Goal: Communication & Community: Answer question/provide support

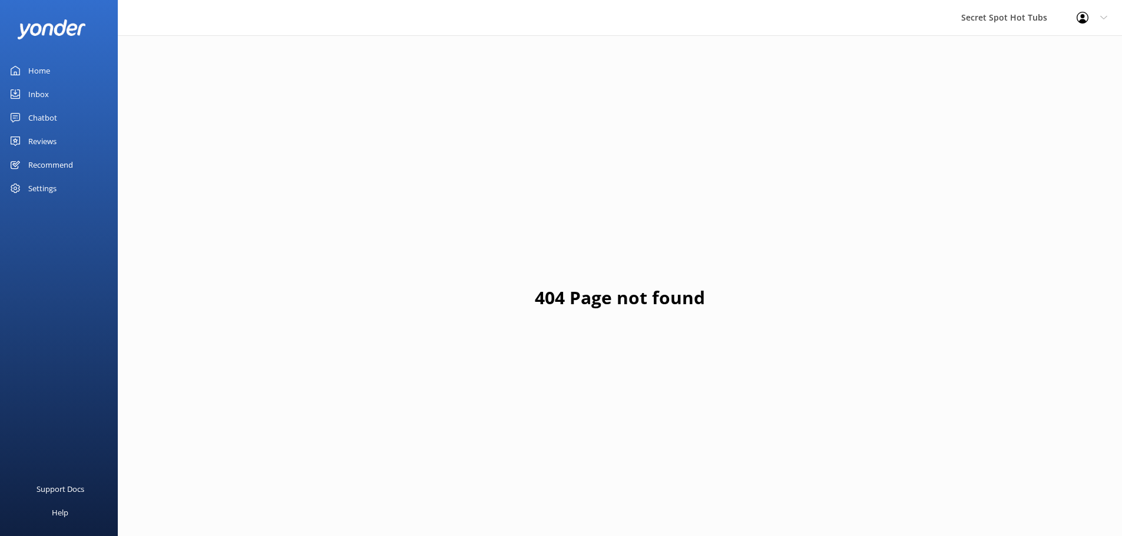
click at [43, 116] on div "Chatbot" at bounding box center [42, 118] width 29 height 24
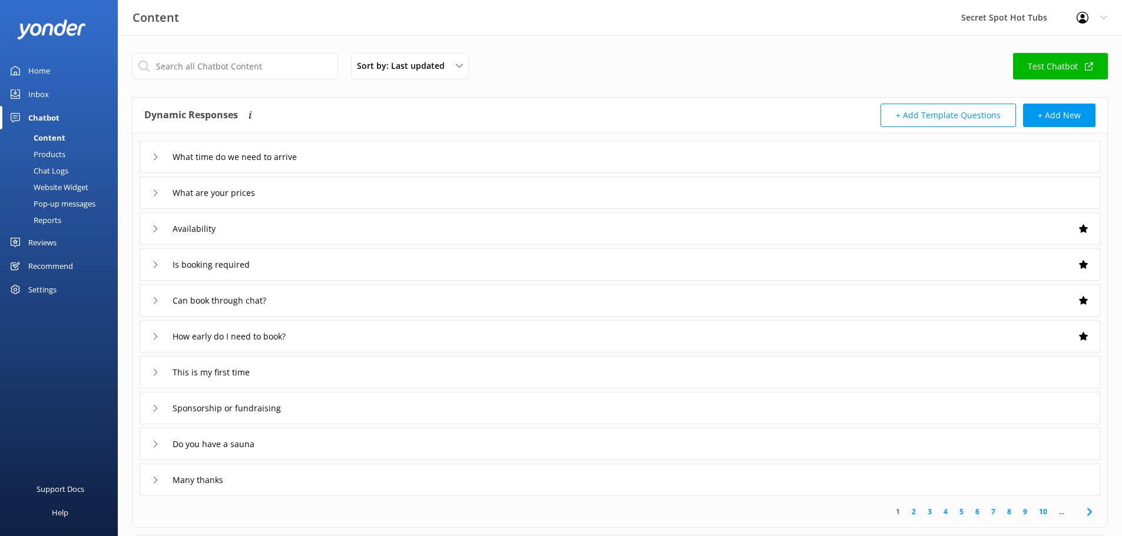
click at [54, 239] on div "Reviews" at bounding box center [42, 243] width 28 height 24
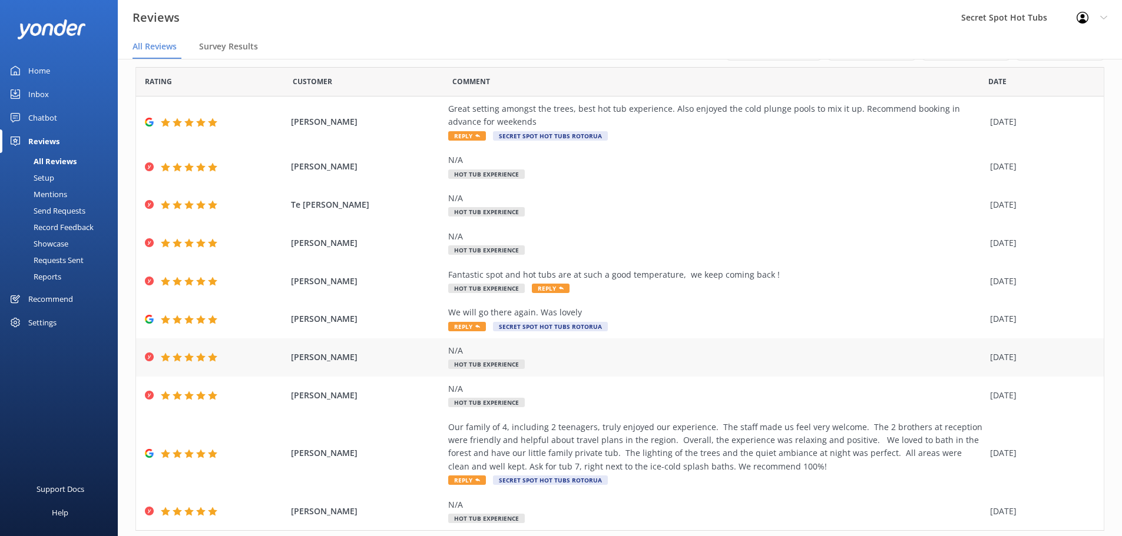
scroll to position [67, 0]
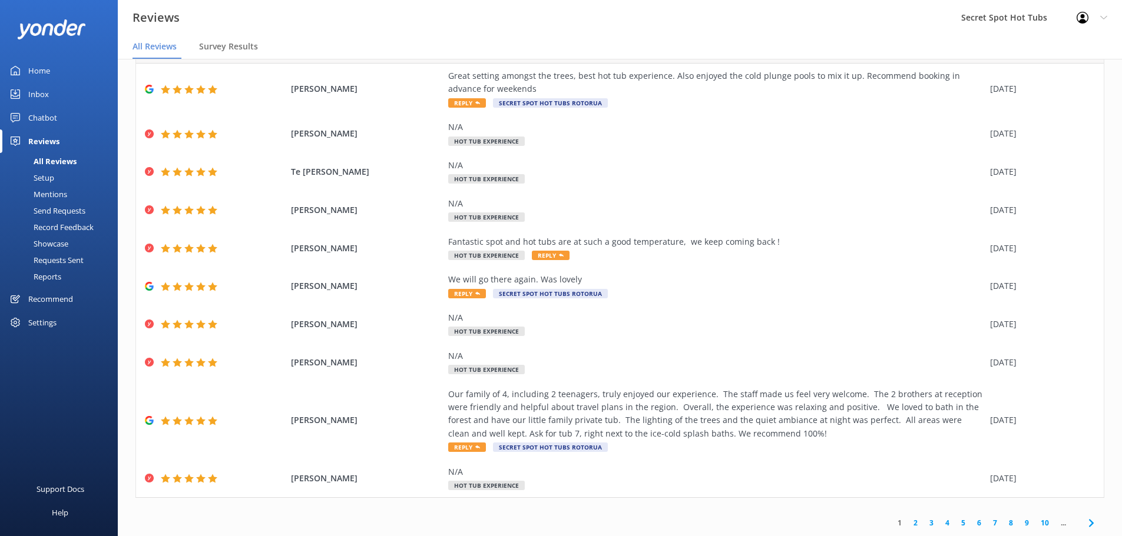
click at [924, 525] on link "3" at bounding box center [931, 523] width 16 height 11
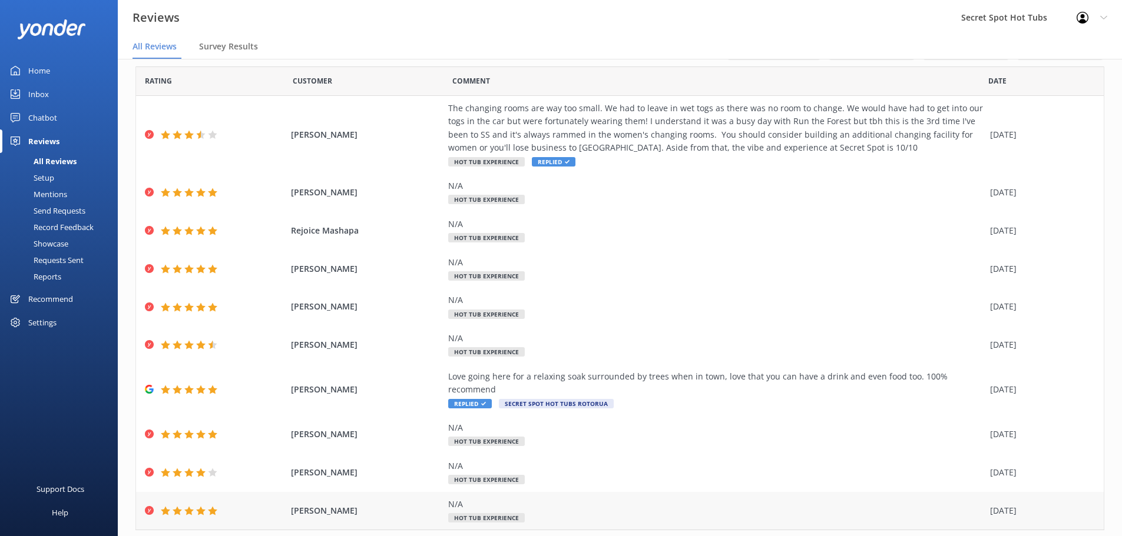
scroll to position [54, 0]
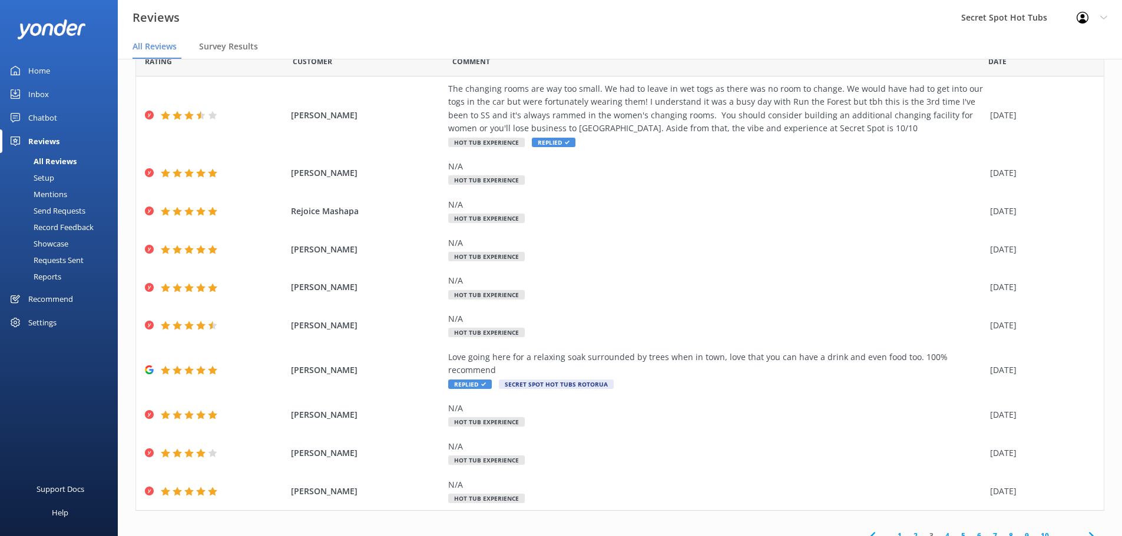
click at [907, 531] on link "2" at bounding box center [915, 536] width 16 height 11
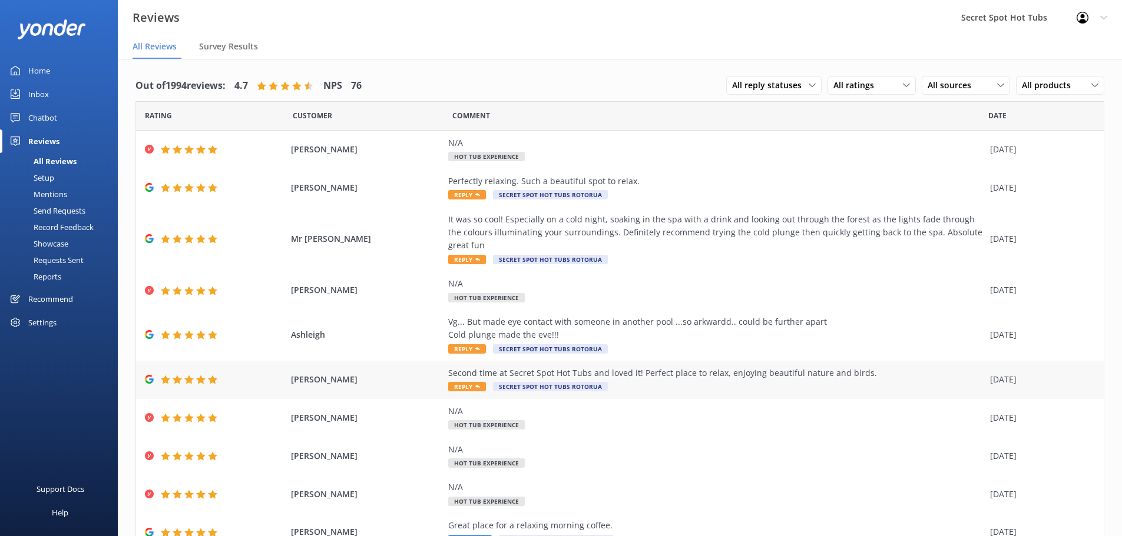
click at [459, 387] on span "Reply" at bounding box center [467, 386] width 38 height 9
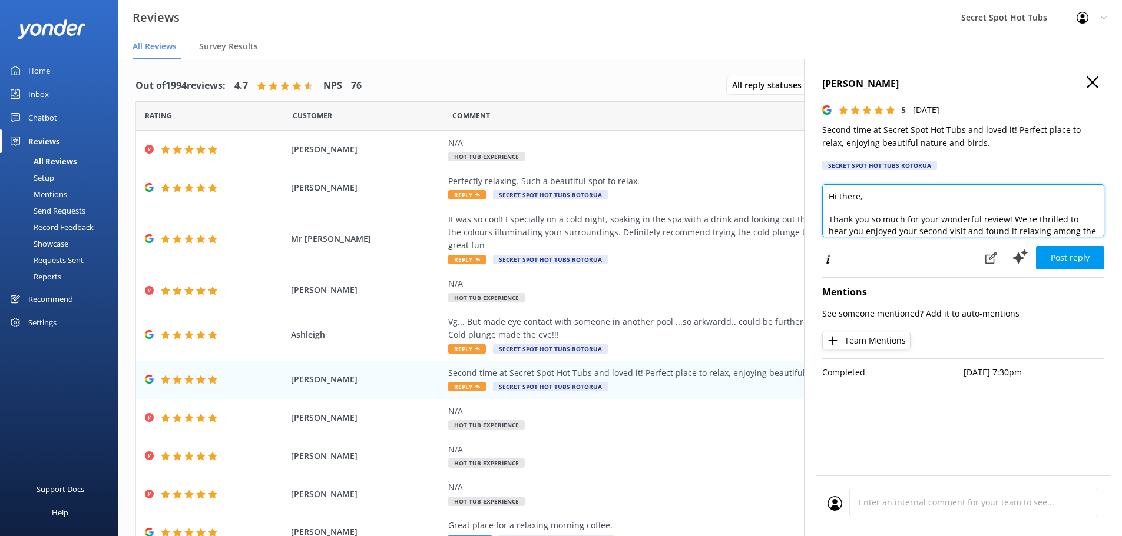
click at [860, 197] on textarea "Hi there, Thank you so much for your wonderful review! We're thrilled to hear y…" at bounding box center [963, 210] width 282 height 53
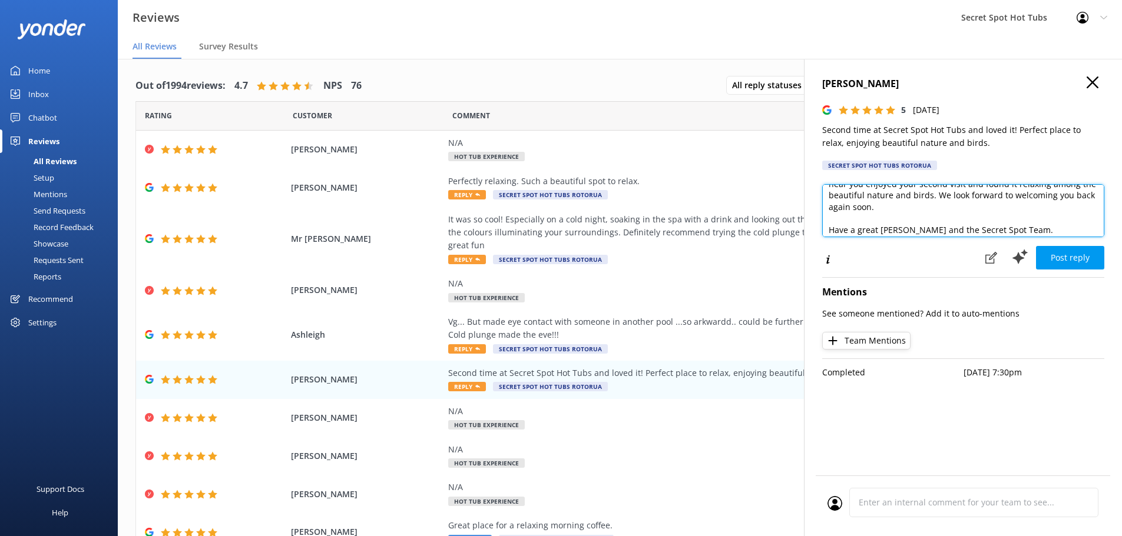
scroll to position [64, 0]
type textarea "Hi [PERSON_NAME], Thank you so much for your wonderful review! We're thrilled t…"
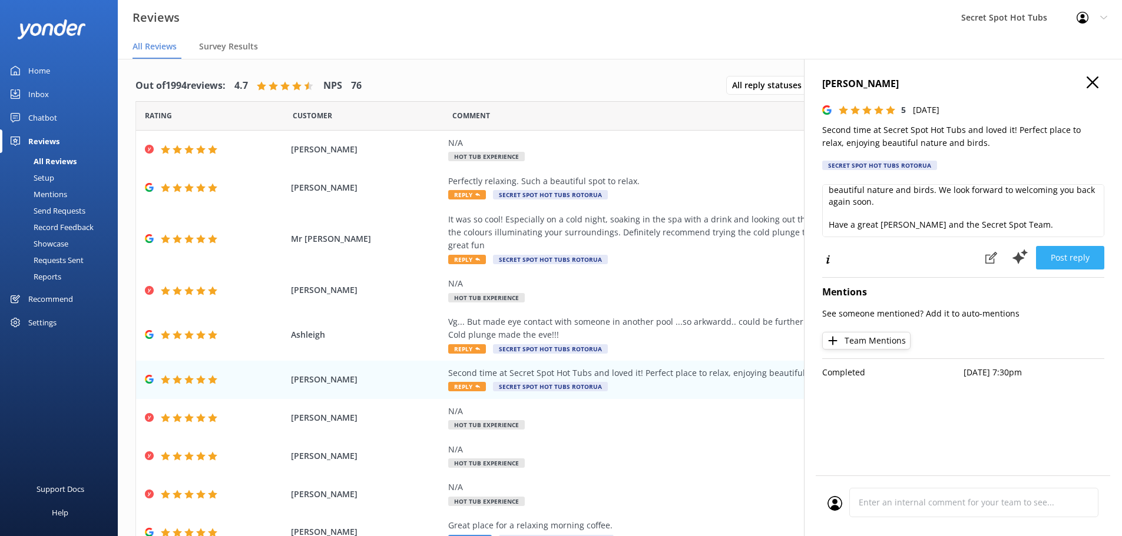
click at [1084, 256] on button "Post reply" at bounding box center [1070, 258] width 68 height 24
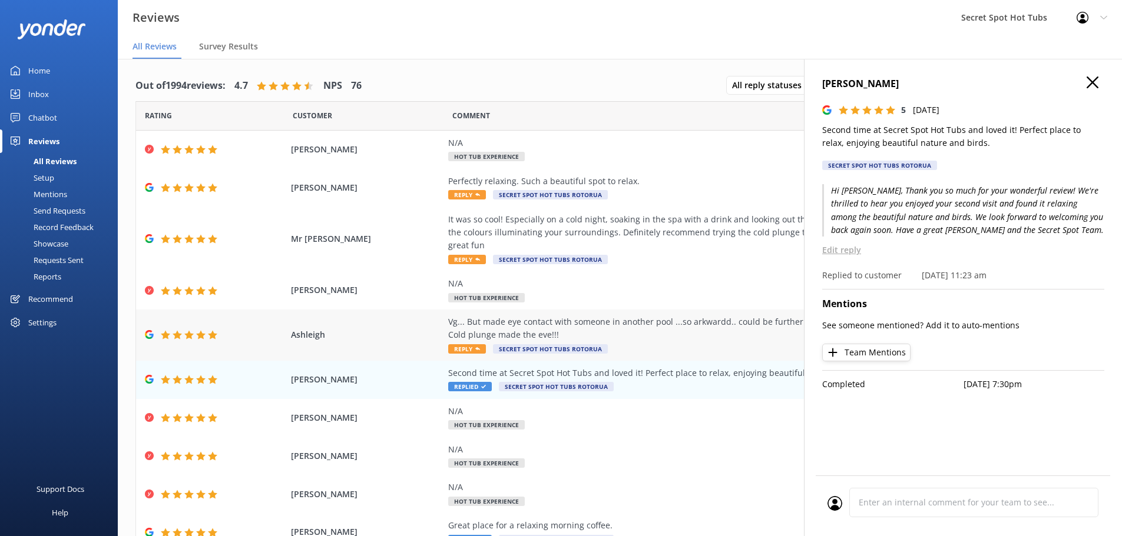
click at [459, 347] on span "Reply" at bounding box center [467, 348] width 38 height 9
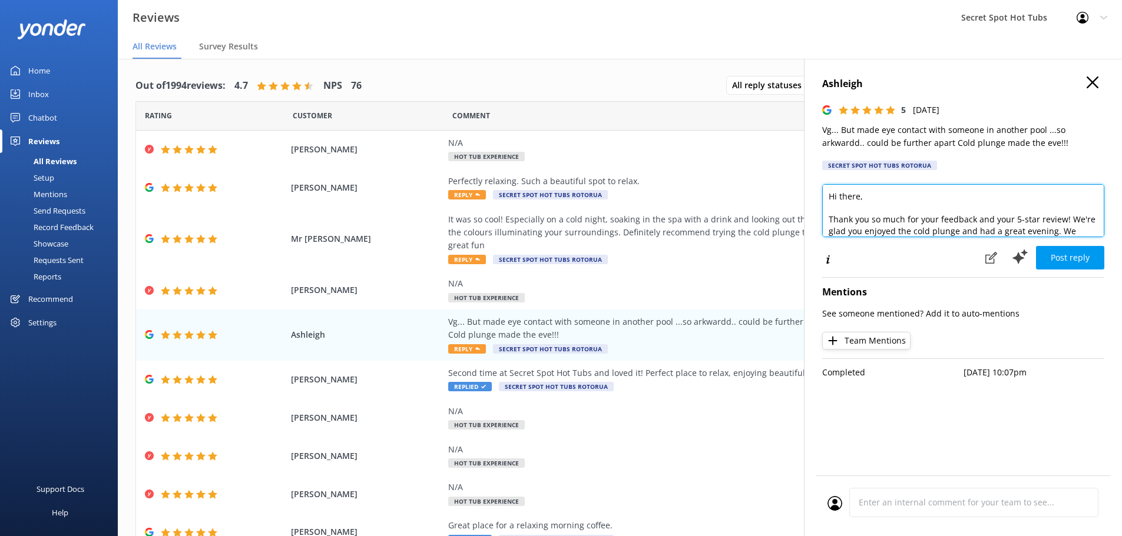
drag, startPoint x: 859, startPoint y: 198, endPoint x: 840, endPoint y: 198, distance: 18.9
click at [840, 198] on textarea "Hi there, Thank you so much for your feedback and your 5-star review! We're gla…" at bounding box center [963, 210] width 282 height 53
click at [1061, 220] on textarea "Hi [PERSON_NAME], Thank you so much for your feedback and your 5-star review! W…" at bounding box center [963, 210] width 282 height 53
click at [992, 231] on textarea "Hi [PERSON_NAME], Thank you so much for your feedback and your 5-stars! We're g…" at bounding box center [963, 210] width 282 height 53
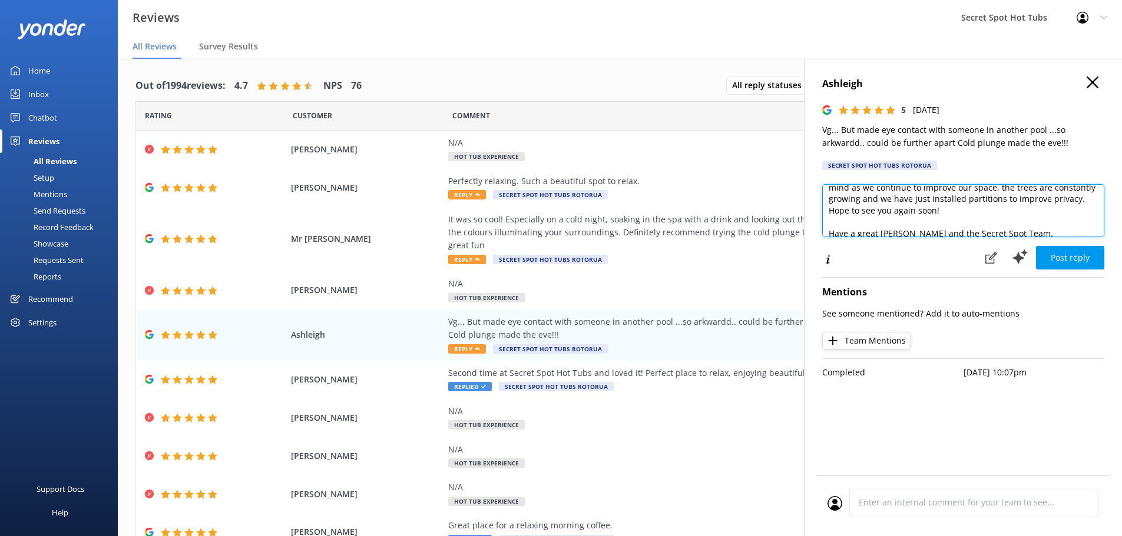
scroll to position [87, 0]
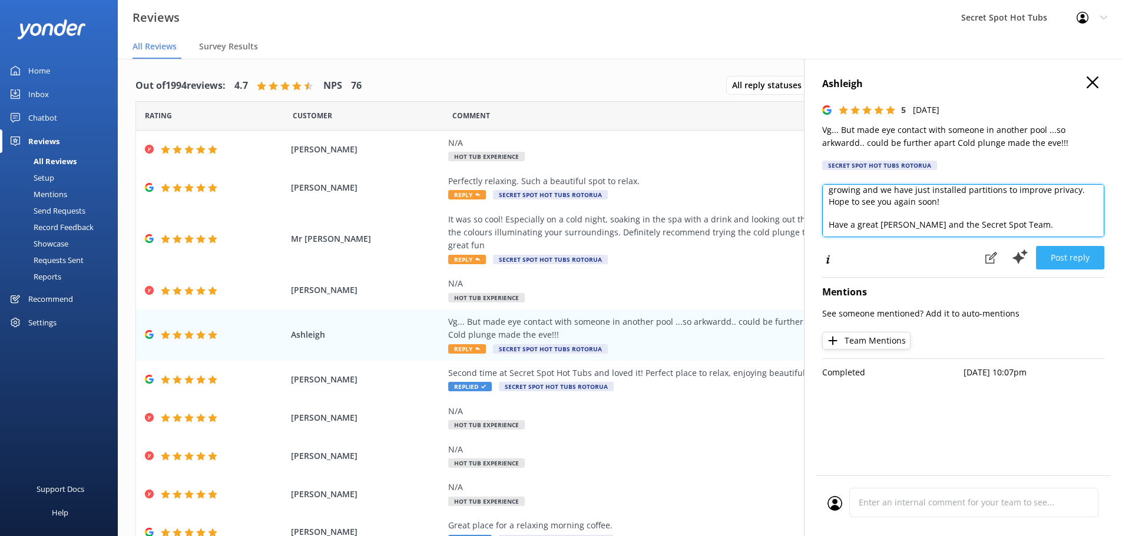
type textarea "Hi [PERSON_NAME], Thank you so much for your feedback and your 5-stars! We're g…"
click at [1068, 260] on button "Post reply" at bounding box center [1070, 258] width 68 height 24
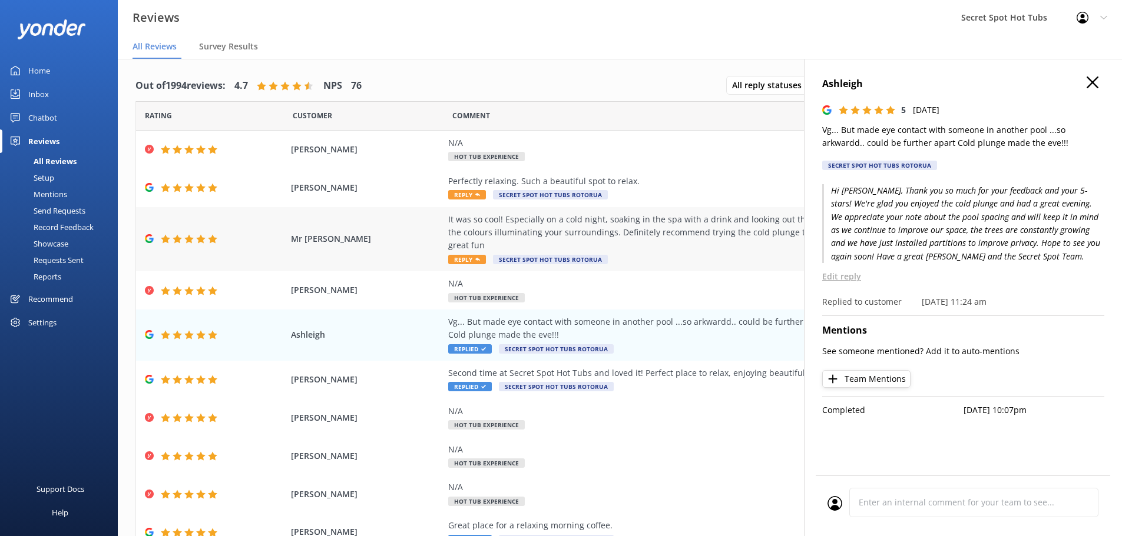
click at [453, 256] on span "Reply" at bounding box center [467, 259] width 38 height 9
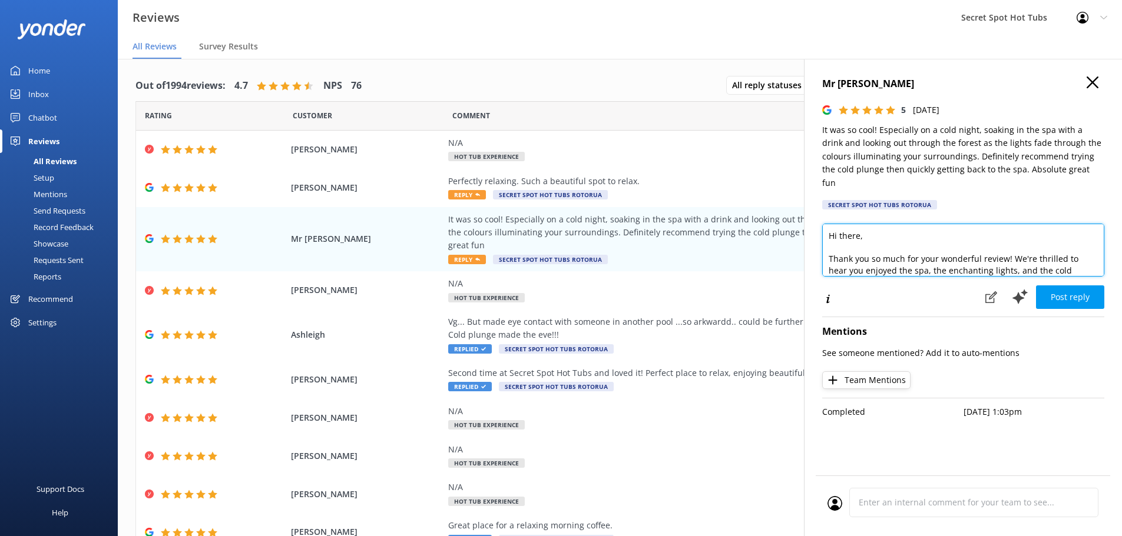
drag, startPoint x: 859, startPoint y: 224, endPoint x: 840, endPoint y: 221, distance: 19.0
click at [840, 224] on textarea "Hi there, Thank you so much for your wonderful review! We're thrilled to hear y…" at bounding box center [963, 250] width 282 height 53
click at [944, 235] on textarea "Hi Mr [PERSON_NAME], Thank you so much for your wonderful review! We're thrille…" at bounding box center [963, 250] width 282 height 53
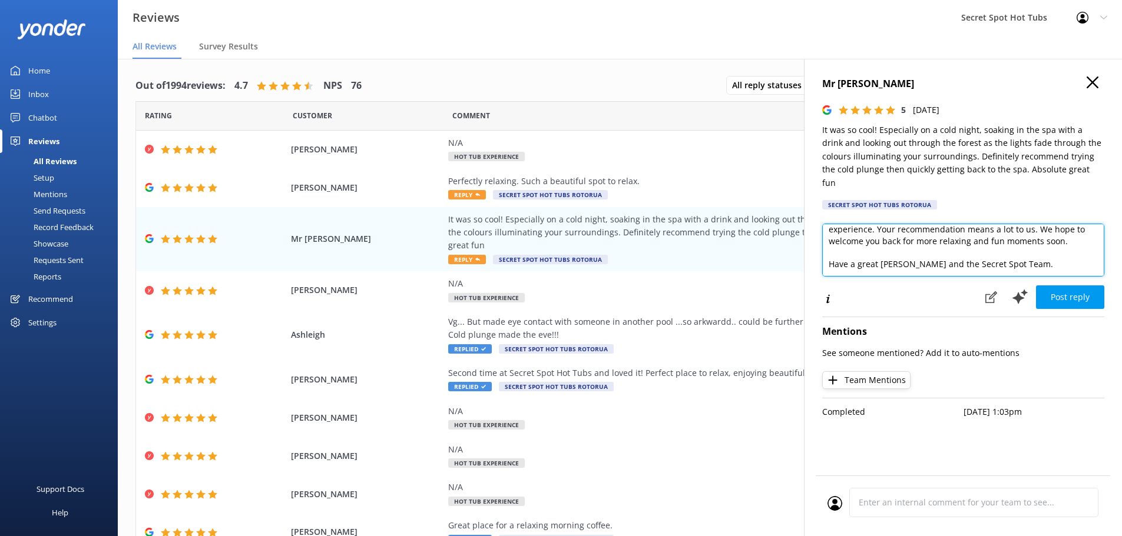
scroll to position [64, 0]
type textarea "Hi Mr [PERSON_NAME], Thank you so much for your wonderful review! We're thrille…"
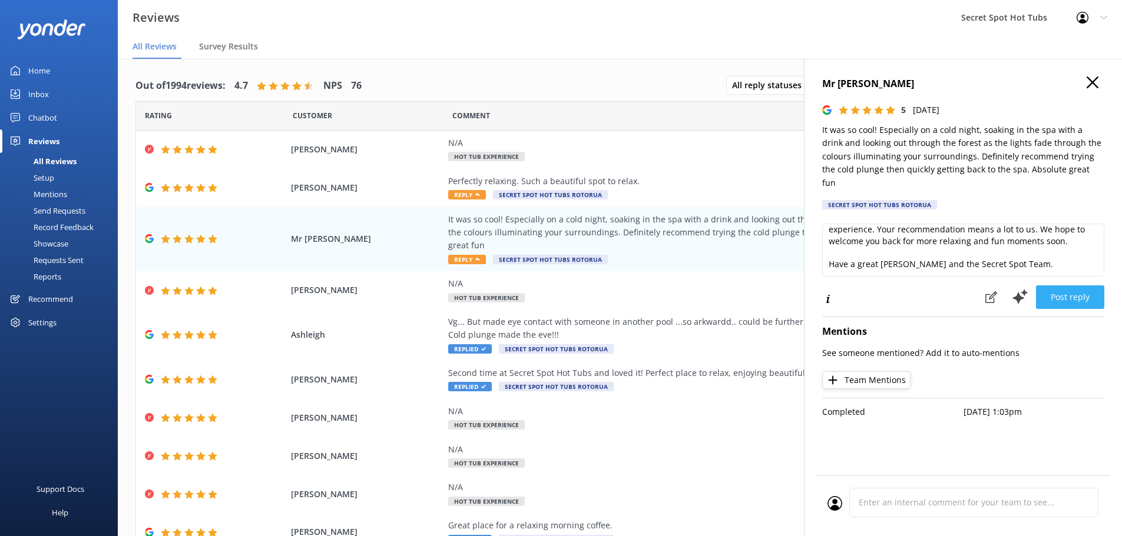
click at [1075, 286] on button "Post reply" at bounding box center [1070, 298] width 68 height 24
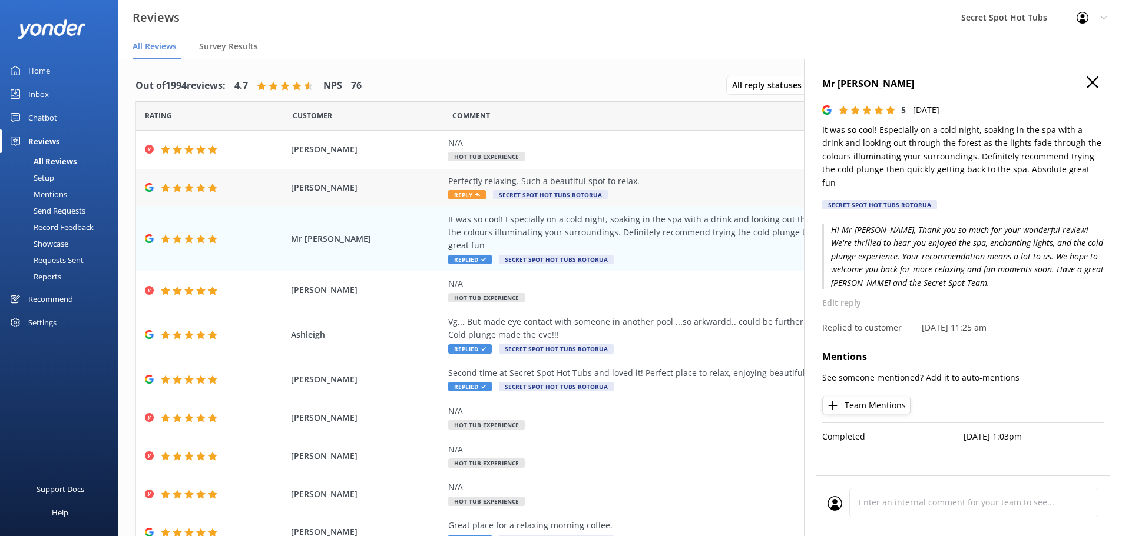
click at [466, 183] on div "Perfectly relaxing. Such a beautiful spot to relax." at bounding box center [716, 181] width 536 height 13
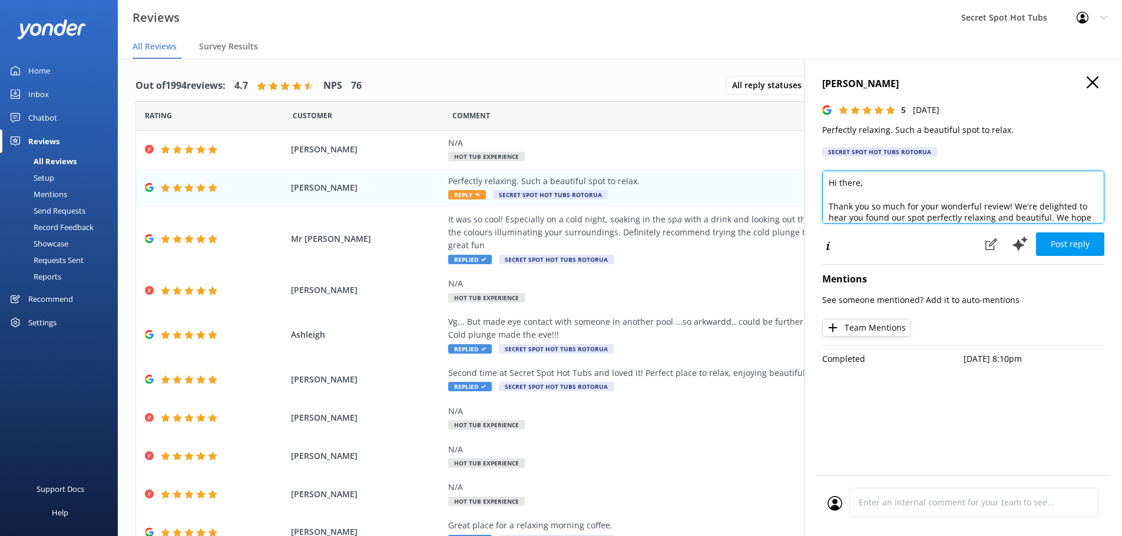
drag, startPoint x: 857, startPoint y: 183, endPoint x: 840, endPoint y: 181, distance: 17.8
click at [840, 181] on textarea "Hi there, Thank you so much for your wonderful review! We're delighted to hear …" at bounding box center [963, 197] width 282 height 53
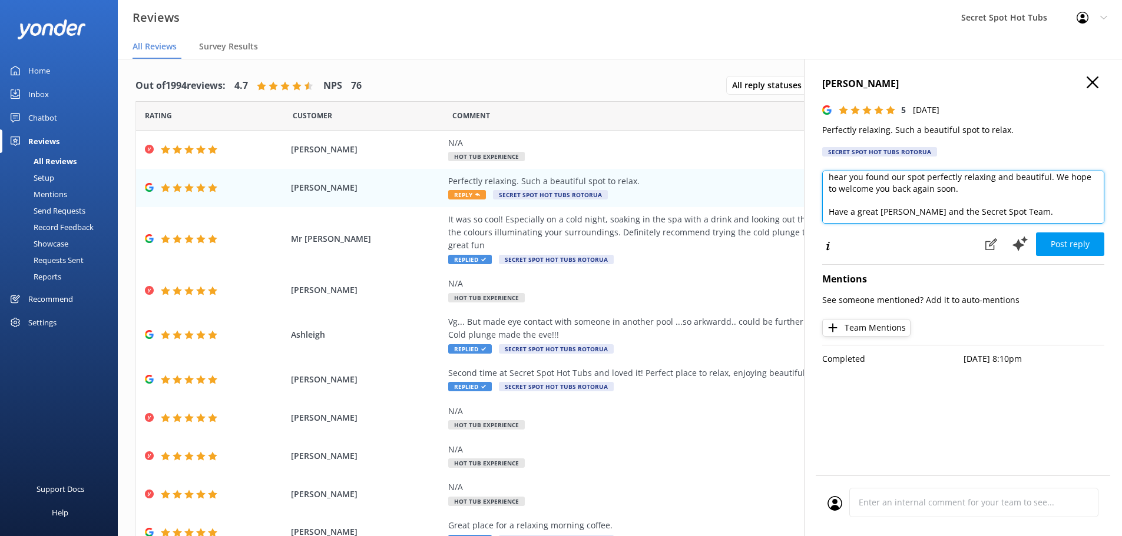
scroll to position [52, 0]
type textarea "Hi [PERSON_NAME], Thank you so much for your wonderful review! We're delighted …"
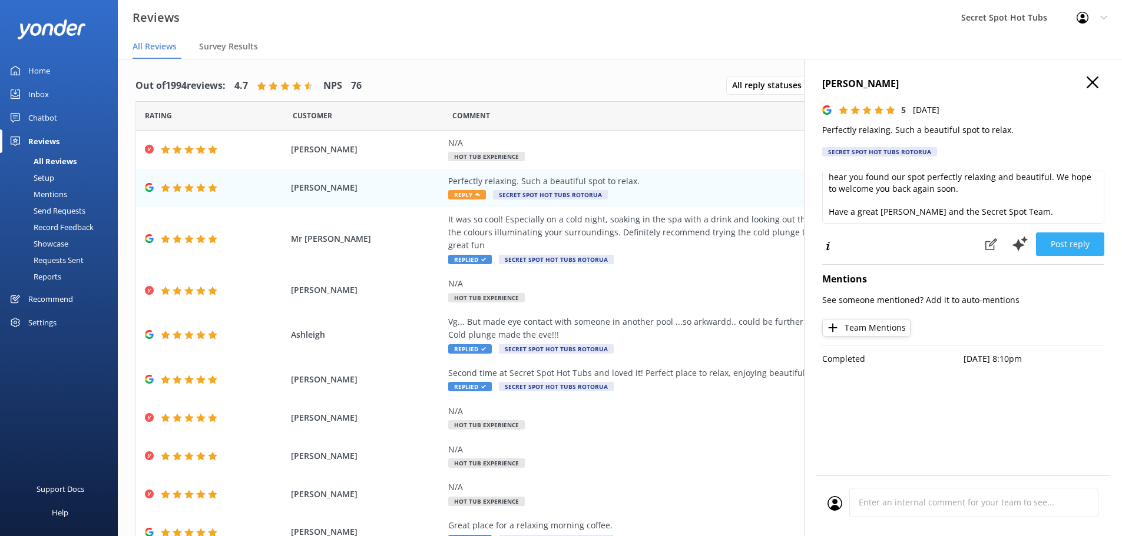
click at [1079, 250] on button "Post reply" at bounding box center [1070, 245] width 68 height 24
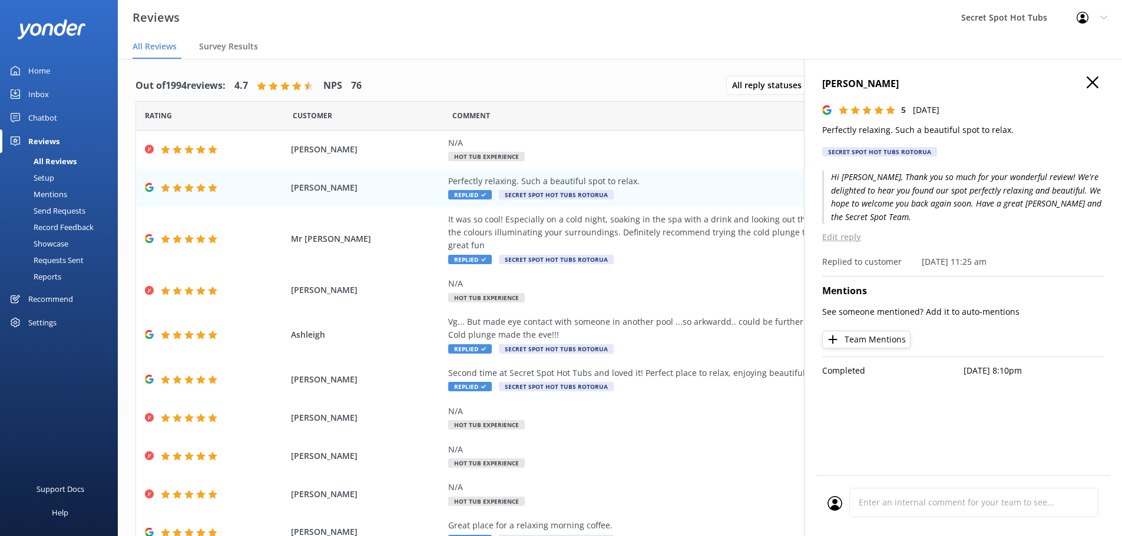
click at [1096, 79] on use at bounding box center [1092, 83] width 12 height 12
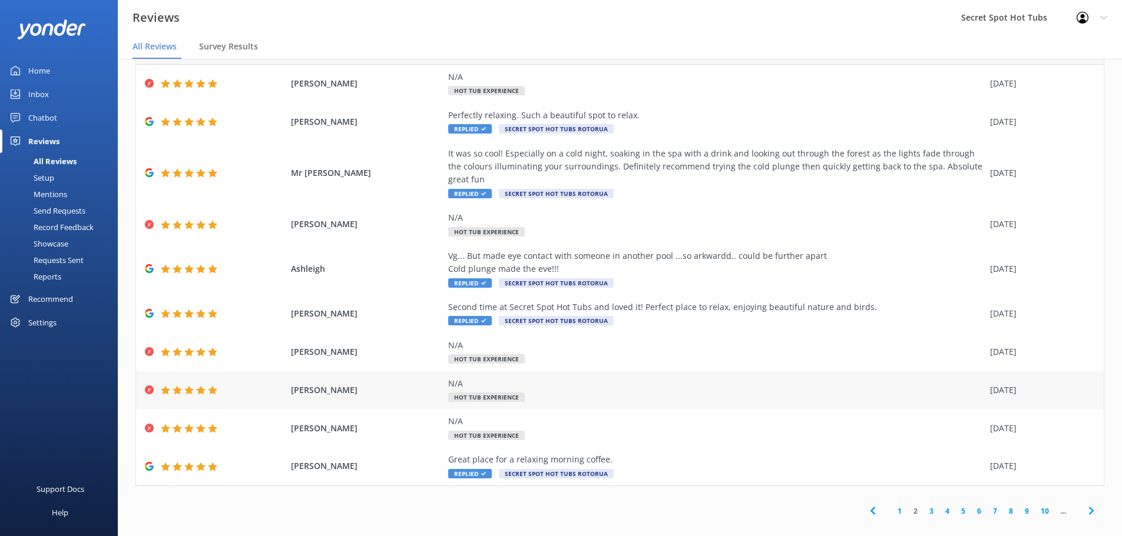
scroll to position [24, 0]
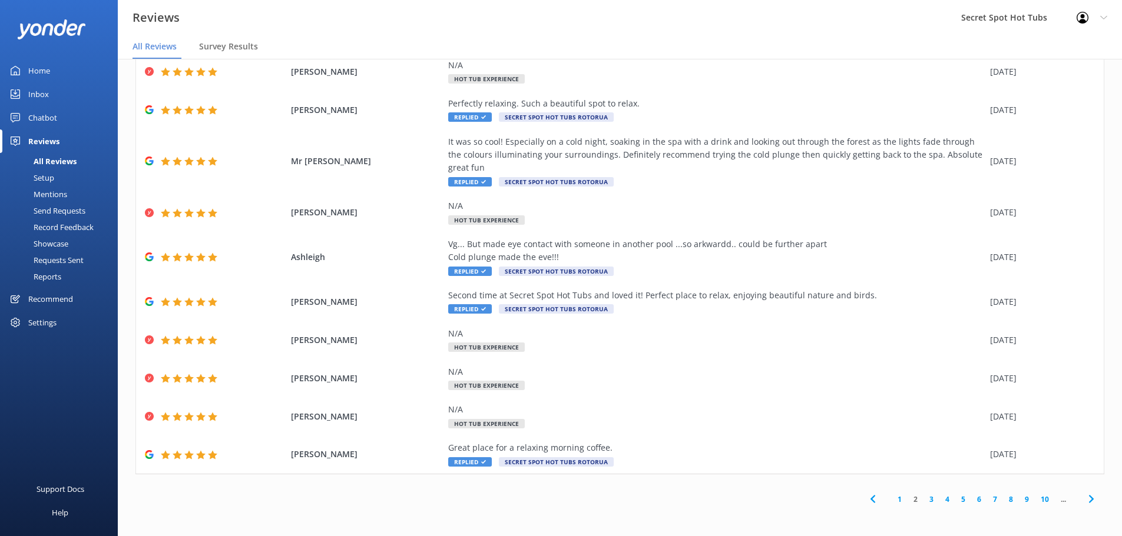
click at [893, 499] on link "1" at bounding box center [900, 499] width 16 height 11
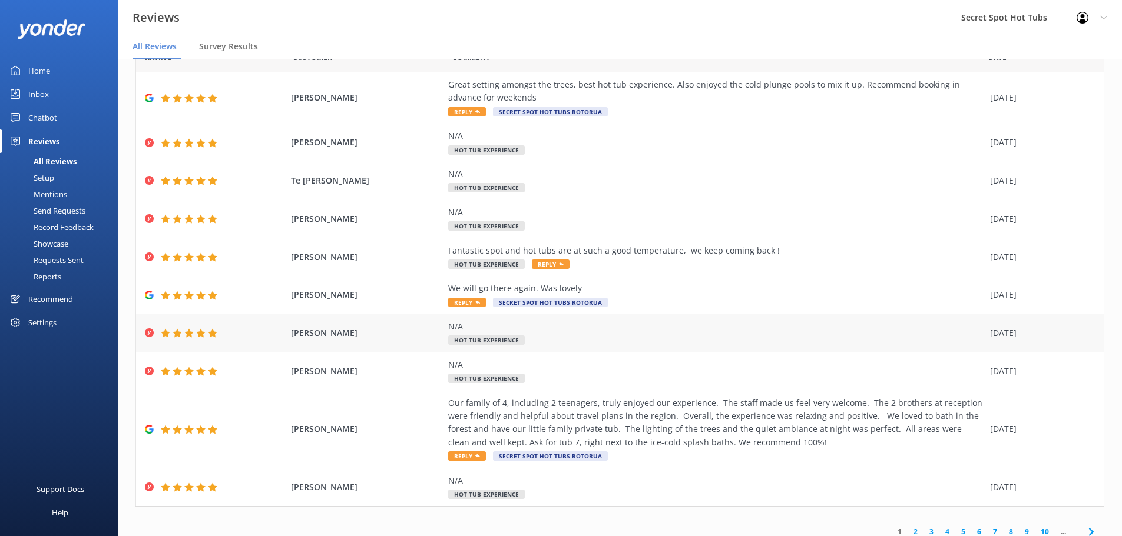
scroll to position [67, 0]
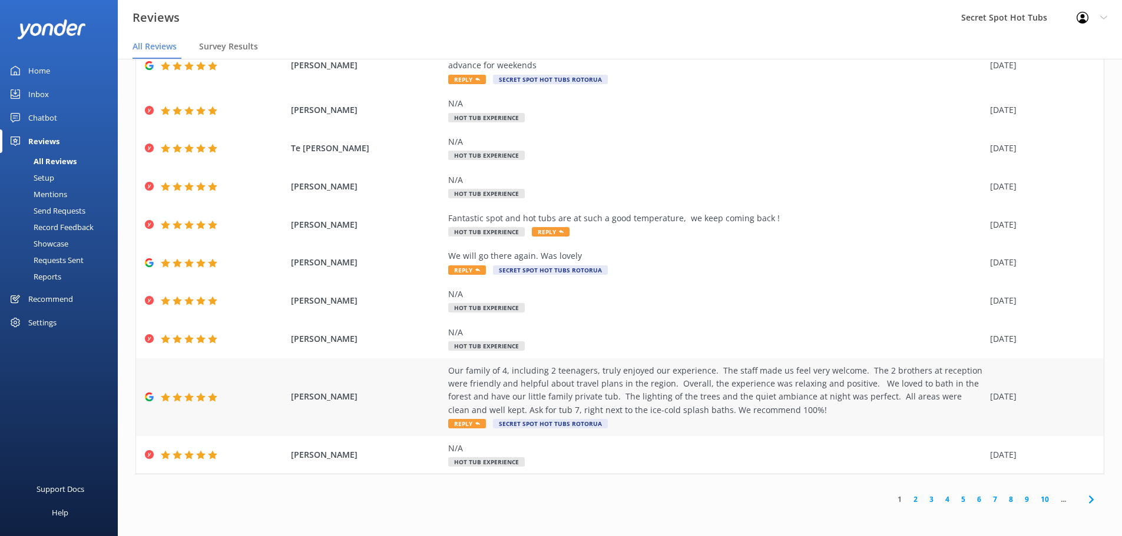
click at [459, 422] on span "Reply" at bounding box center [467, 423] width 38 height 9
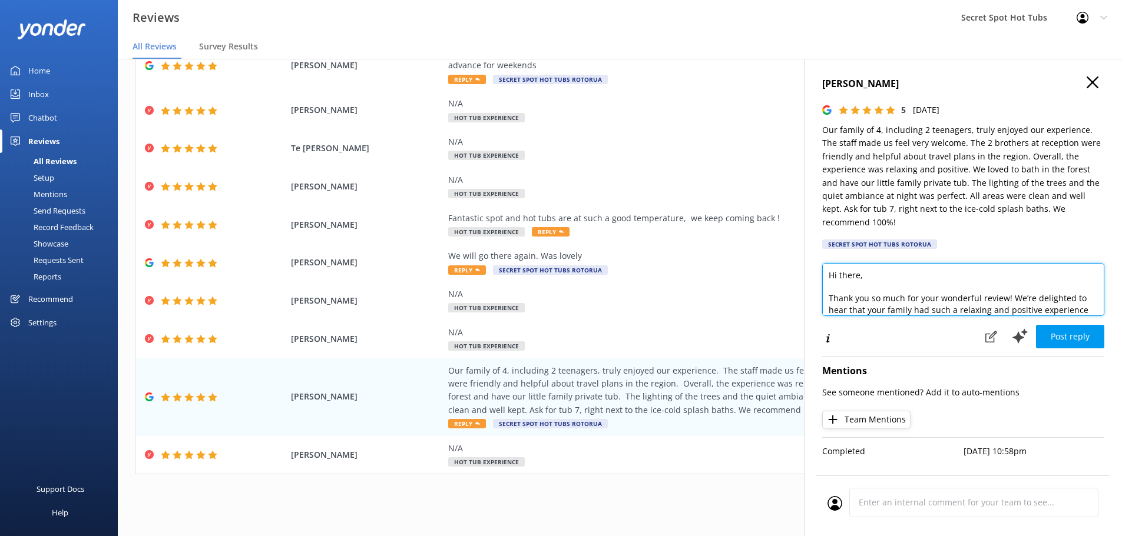
drag, startPoint x: 859, startPoint y: 263, endPoint x: 839, endPoint y: 261, distance: 20.1
click at [839, 263] on textarea "Hi there, Thank you so much for your wonderful review! We’re delighted to hear …" at bounding box center [963, 289] width 282 height 53
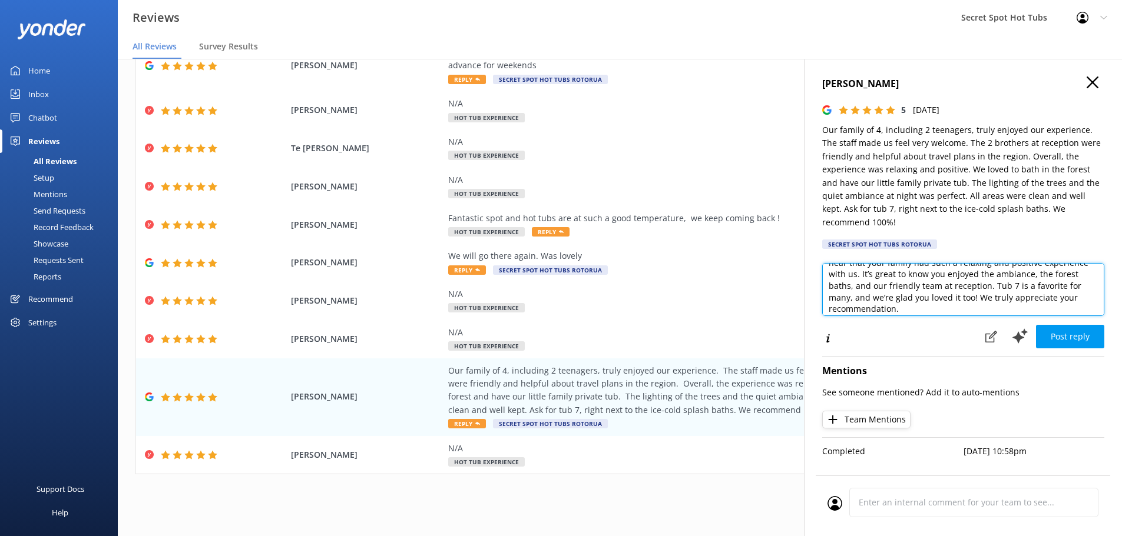
click at [986, 275] on textarea "Hi [PERSON_NAME], Thank you so much for your wonderful review! We’re delighted …" at bounding box center [963, 289] width 282 height 53
drag, startPoint x: 964, startPoint y: 269, endPoint x: 947, endPoint y: 269, distance: 16.5
click at [947, 269] on textarea "Hi [PERSON_NAME], Thank you so much for your wonderful review! We’re delighted …" at bounding box center [963, 289] width 282 height 53
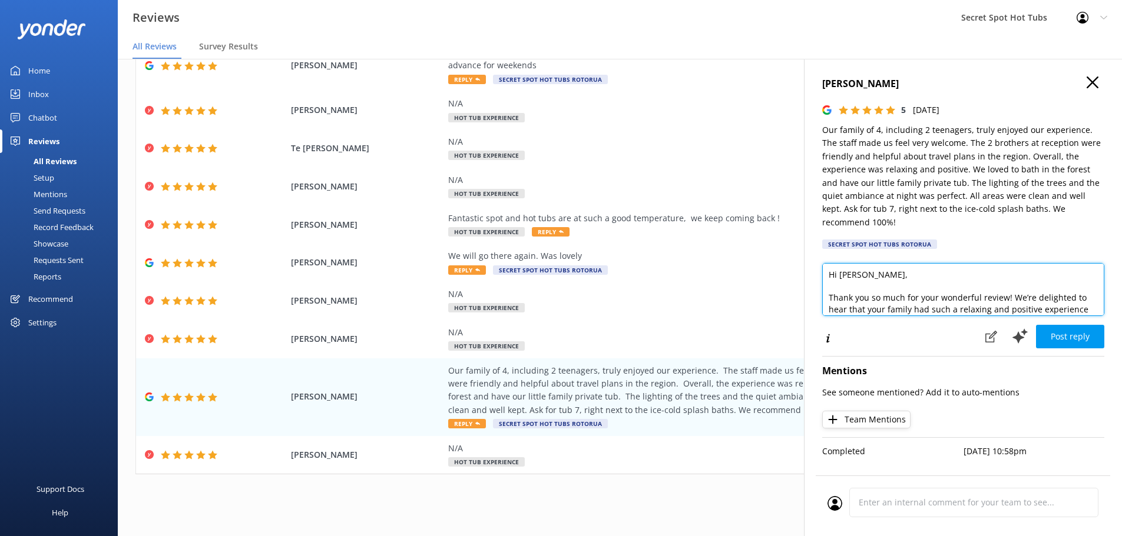
scroll to position [0, 0]
type textarea "Hi [PERSON_NAME], Thank you so much for your wonderful review! We’re delighted …"
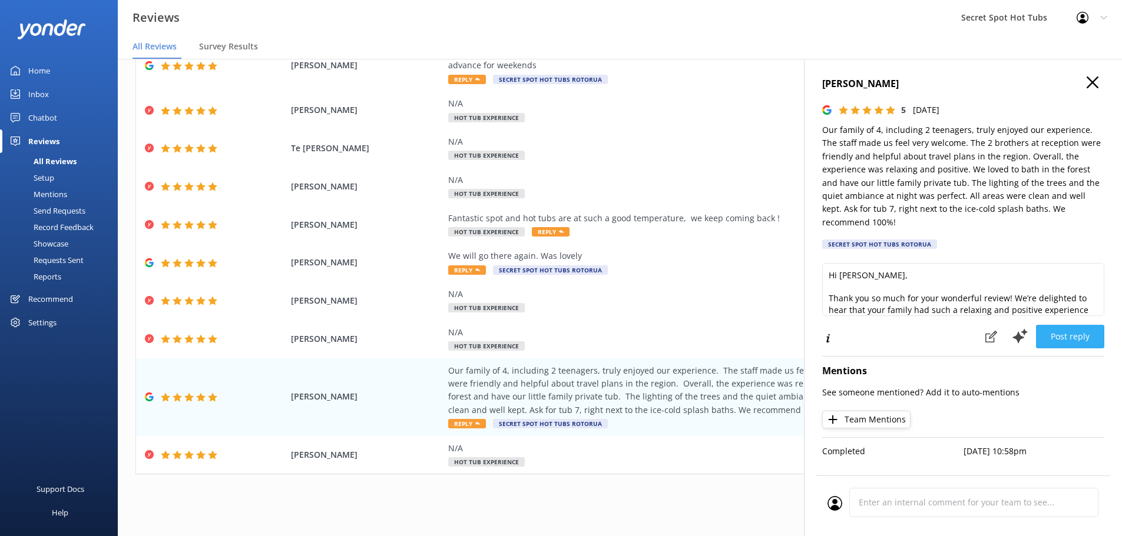
click at [1072, 325] on button "Post reply" at bounding box center [1070, 337] width 68 height 24
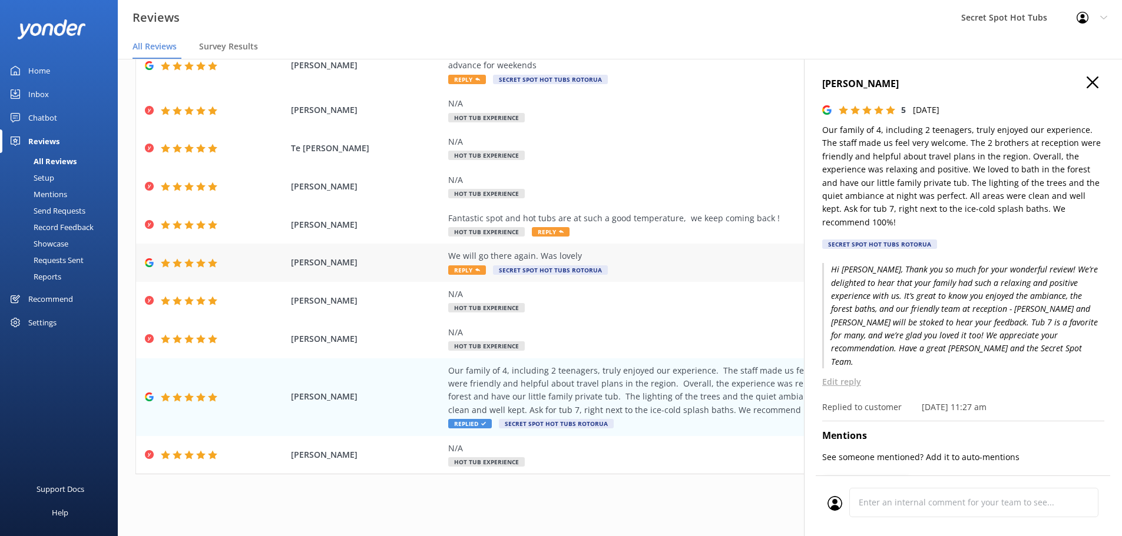
click at [475, 269] on icon at bounding box center [477, 270] width 5 height 5
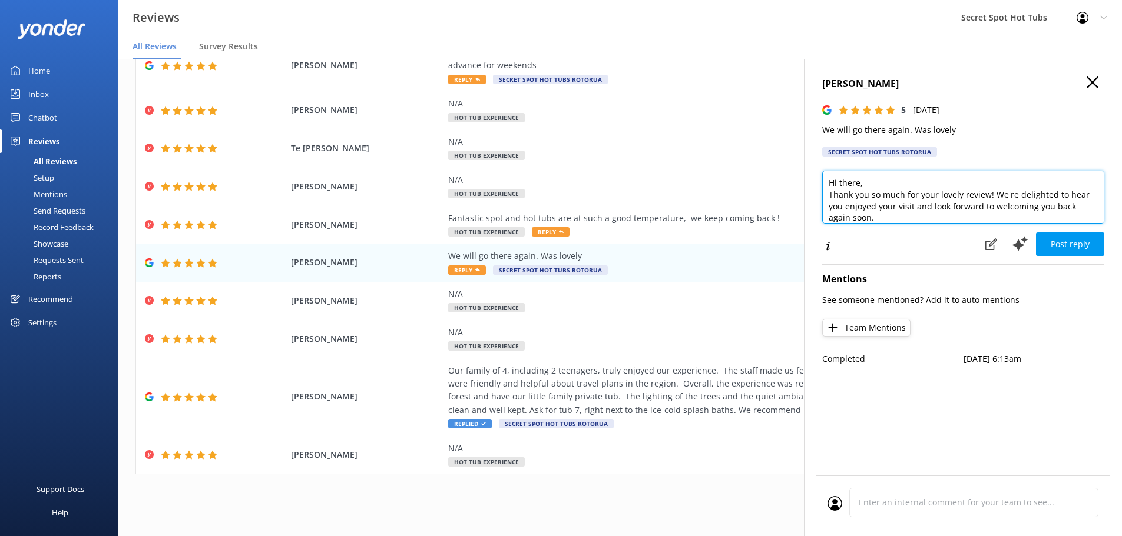
drag, startPoint x: 860, startPoint y: 184, endPoint x: 838, endPoint y: 180, distance: 22.1
click at [838, 180] on textarea "Hi there, Thank you so much for your lovely review! We're delighted to hear you…" at bounding box center [963, 197] width 282 height 53
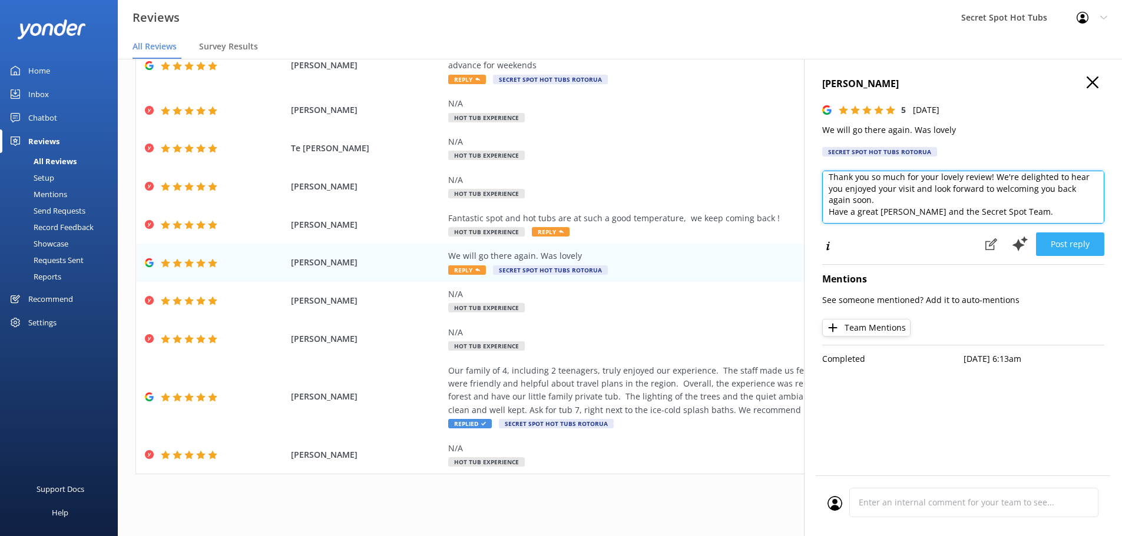
type textarea "Hi [PERSON_NAME], Thank you so much for your lovely review! We're delighted to …"
click at [1061, 242] on button "Post reply" at bounding box center [1070, 245] width 68 height 24
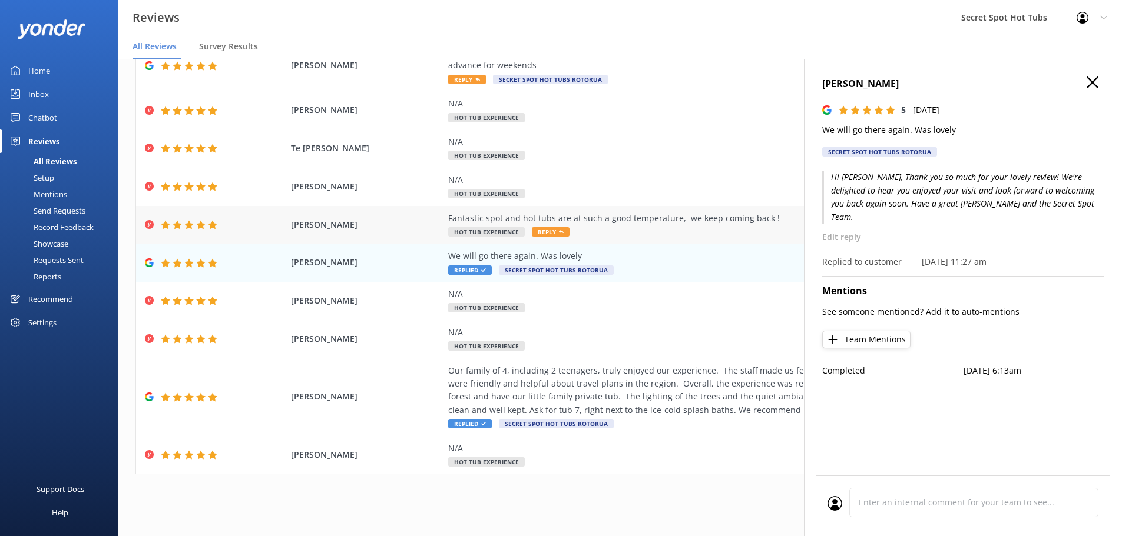
click at [547, 233] on span "Reply" at bounding box center [551, 231] width 38 height 9
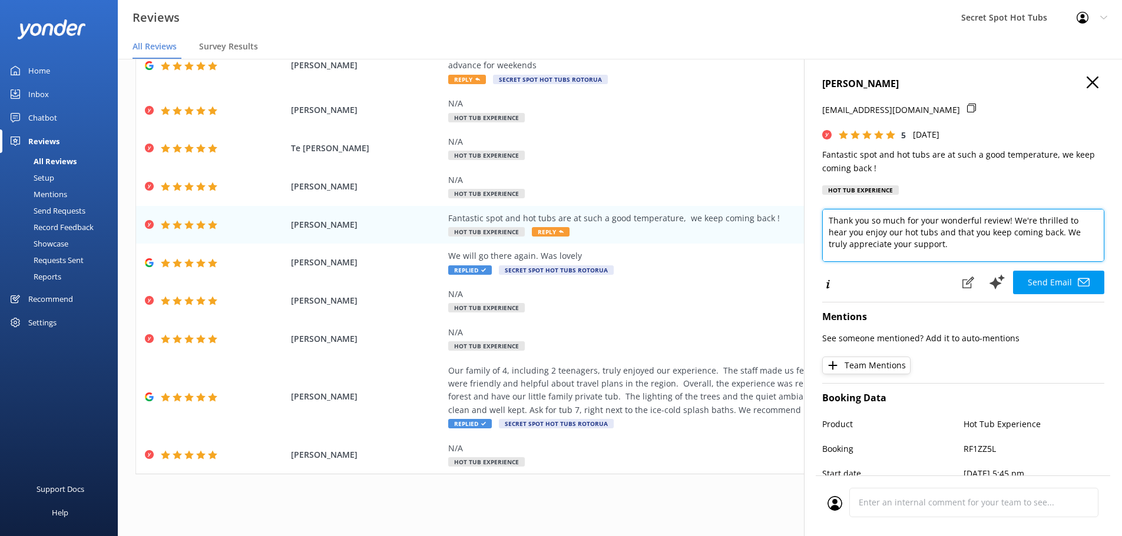
scroll to position [47, 0]
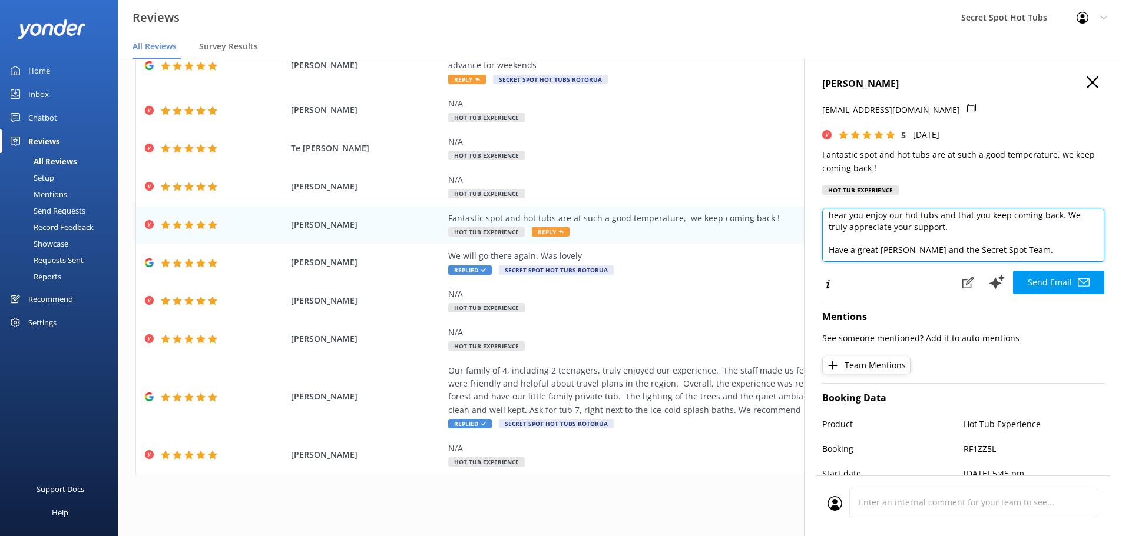
click at [944, 220] on textarea "Hi [PERSON_NAME], Thank you so much for your wonderful review! We're thrilled t…" at bounding box center [963, 235] width 282 height 53
type textarea "Hi [PERSON_NAME], Thank you so much for your wonderful review! We're thrilled t…"
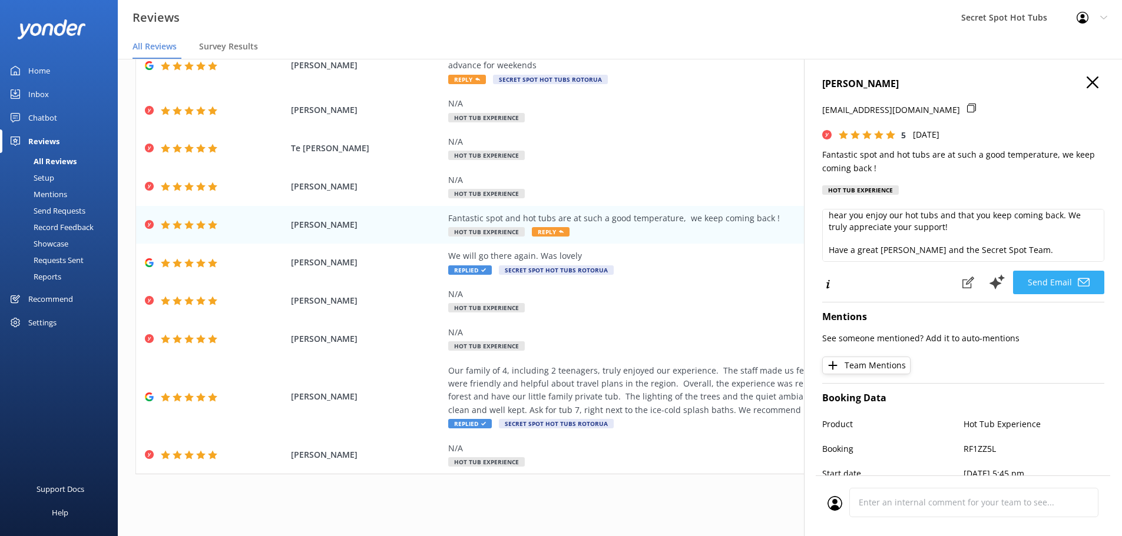
click at [1056, 286] on button "Send Email" at bounding box center [1058, 283] width 91 height 24
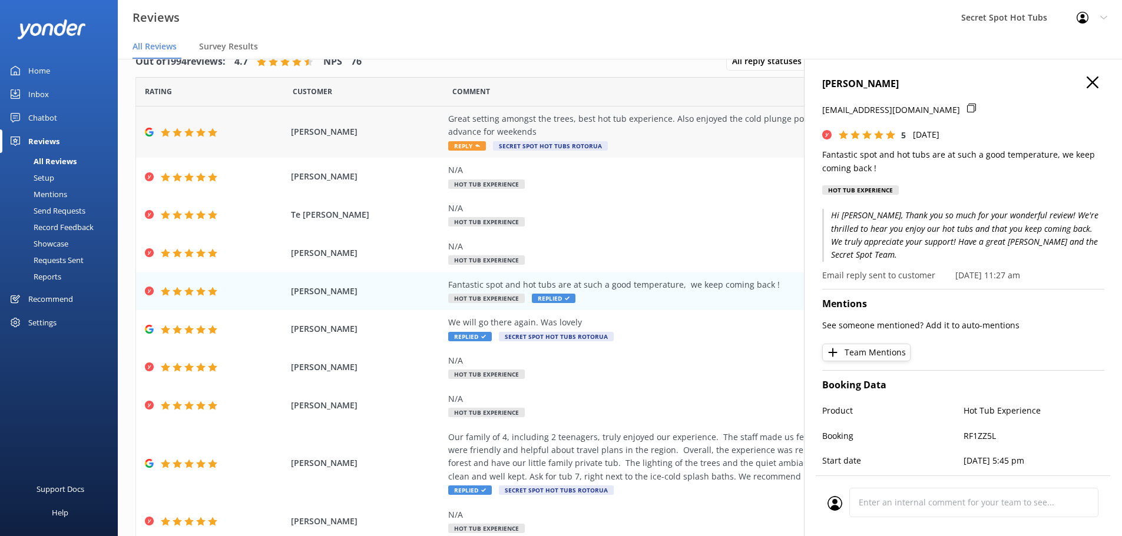
scroll to position [0, 0]
click at [468, 143] on span "Reply" at bounding box center [467, 146] width 38 height 9
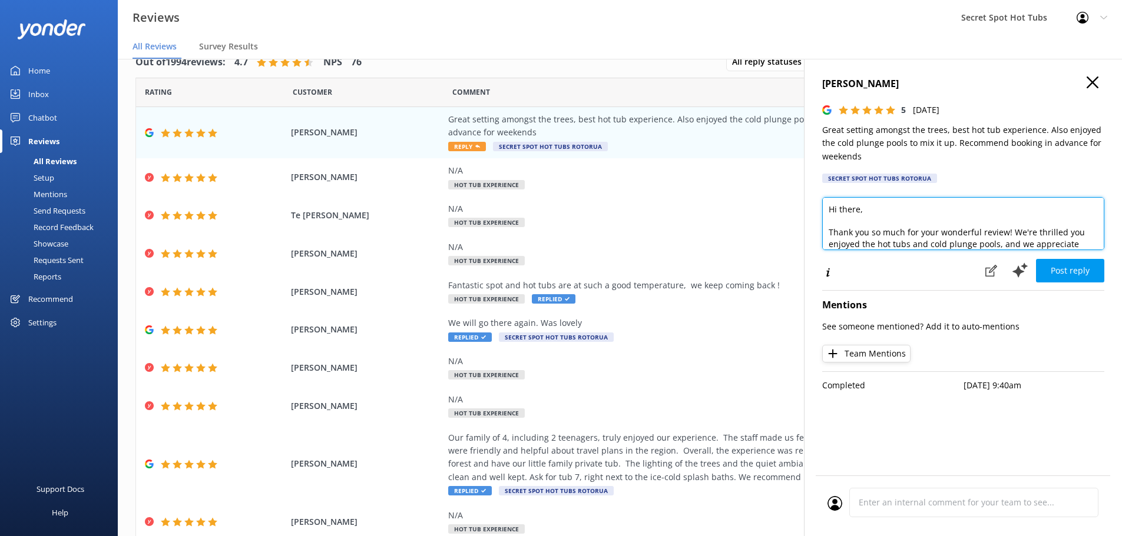
drag, startPoint x: 859, startPoint y: 210, endPoint x: 839, endPoint y: 210, distance: 20.0
click at [839, 210] on textarea "Hi there, Thank you so much for your wonderful review! We're thrilled you enjoy…" at bounding box center [963, 223] width 282 height 53
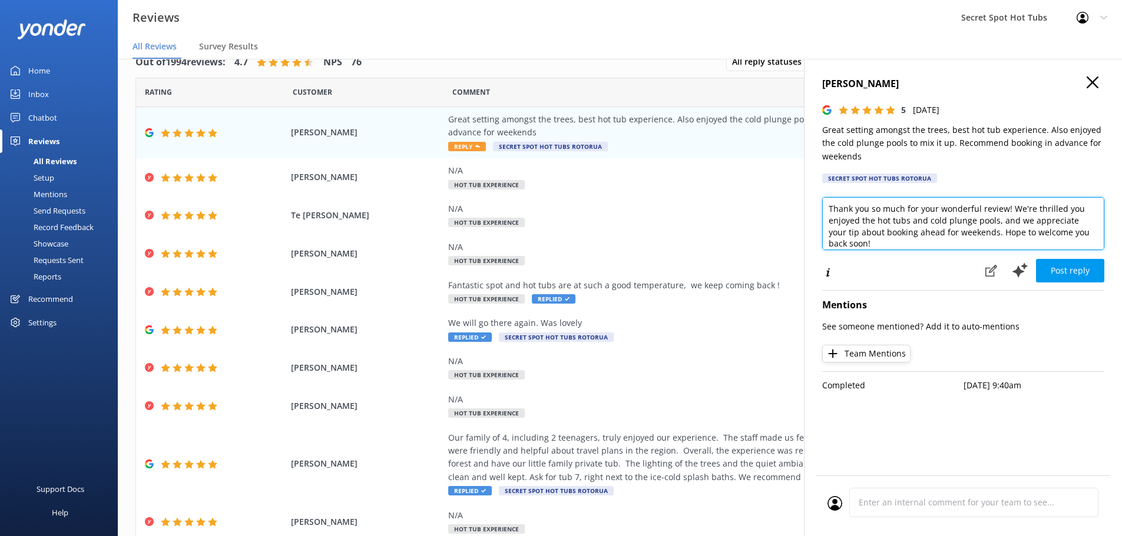
drag, startPoint x: 995, startPoint y: 221, endPoint x: 995, endPoint y: 231, distance: 10.6
click at [995, 231] on textarea "Hi [PERSON_NAME], Thank you so much for your wonderful review! We're thrilled y…" at bounding box center [963, 223] width 282 height 53
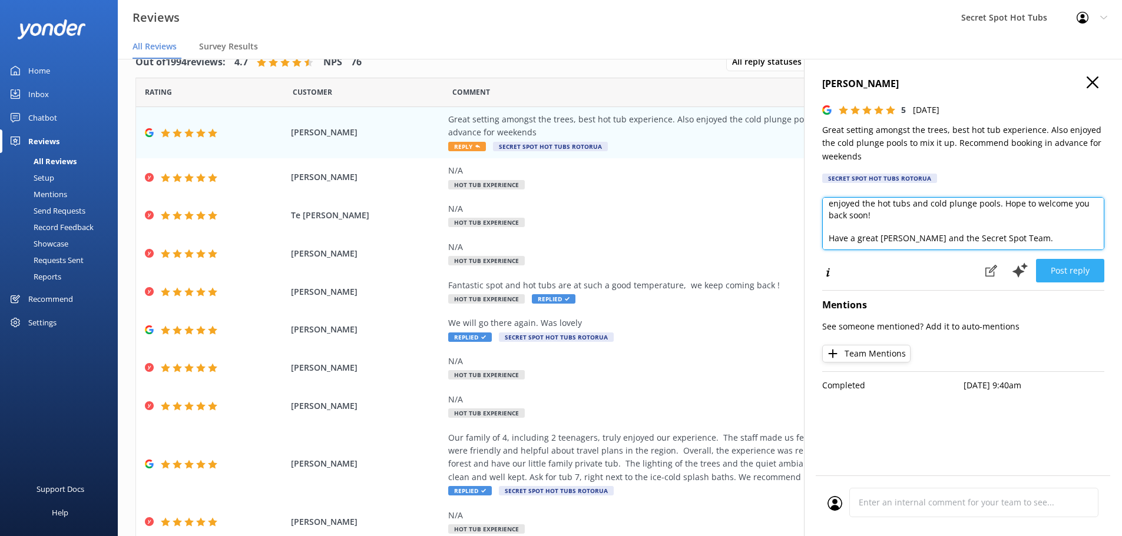
type textarea "Hi [PERSON_NAME], Thank you so much for your wonderful review! We're thrilled y…"
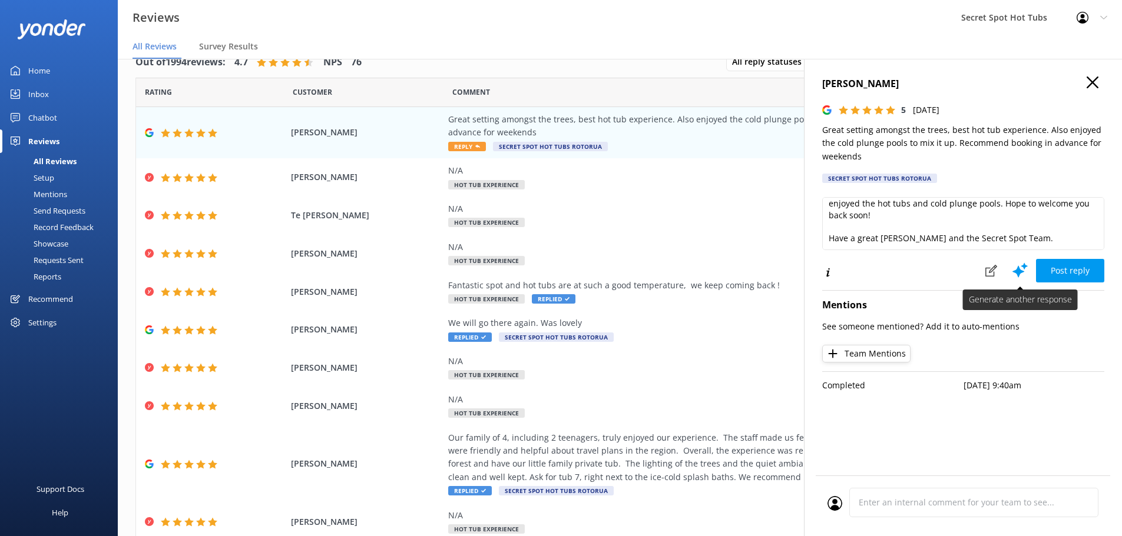
click at [1057, 270] on button "Post reply" at bounding box center [1070, 271] width 68 height 24
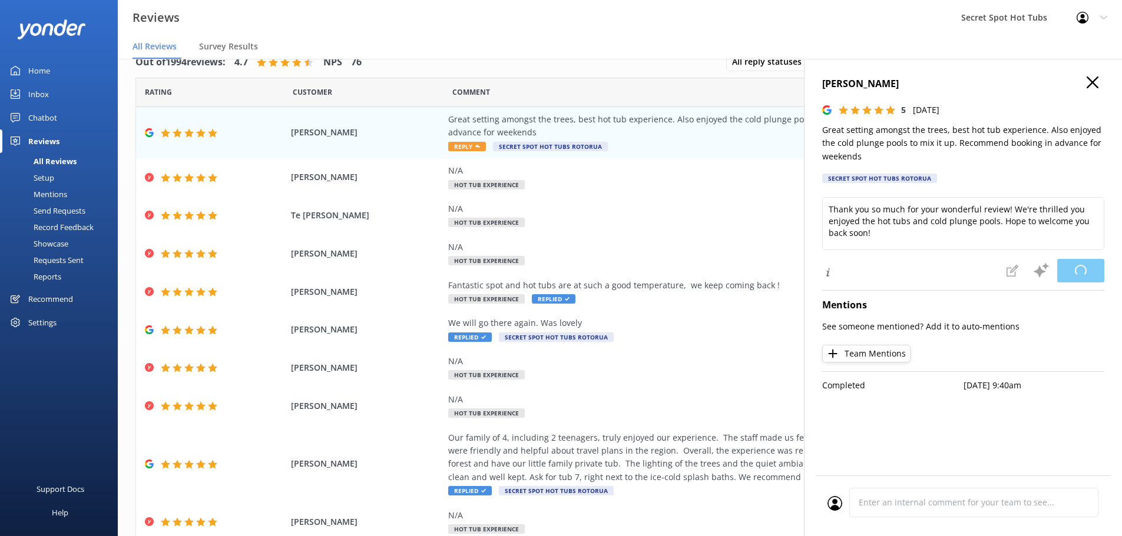
scroll to position [0, 0]
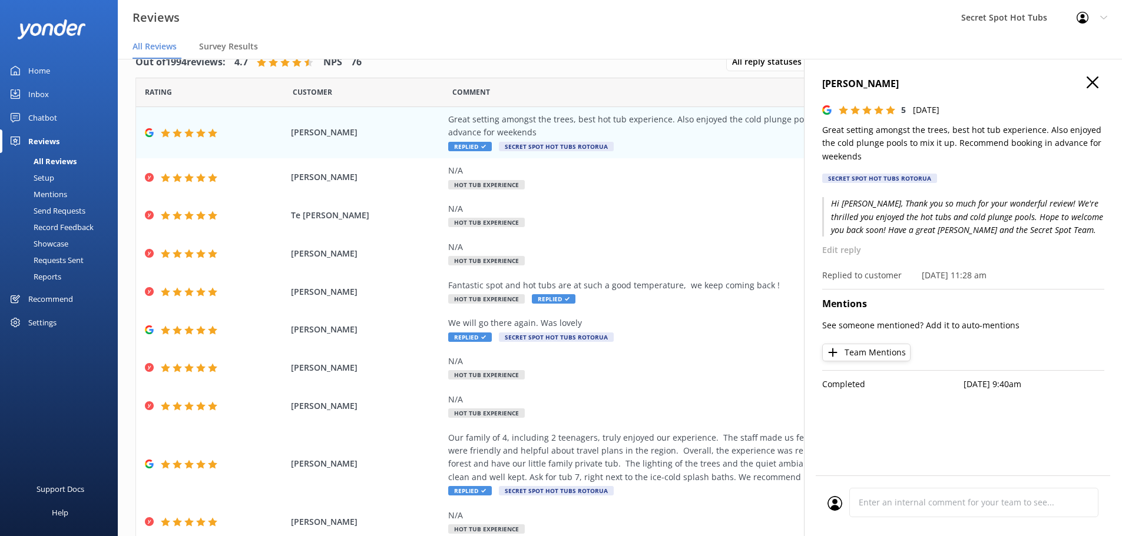
click at [1092, 82] on use at bounding box center [1092, 83] width 12 height 12
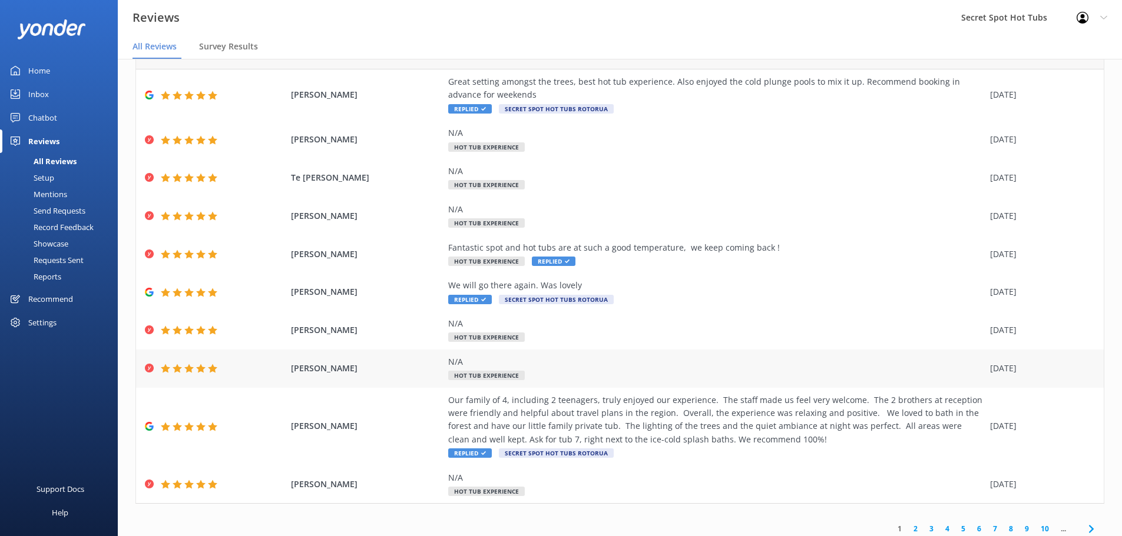
scroll to position [67, 0]
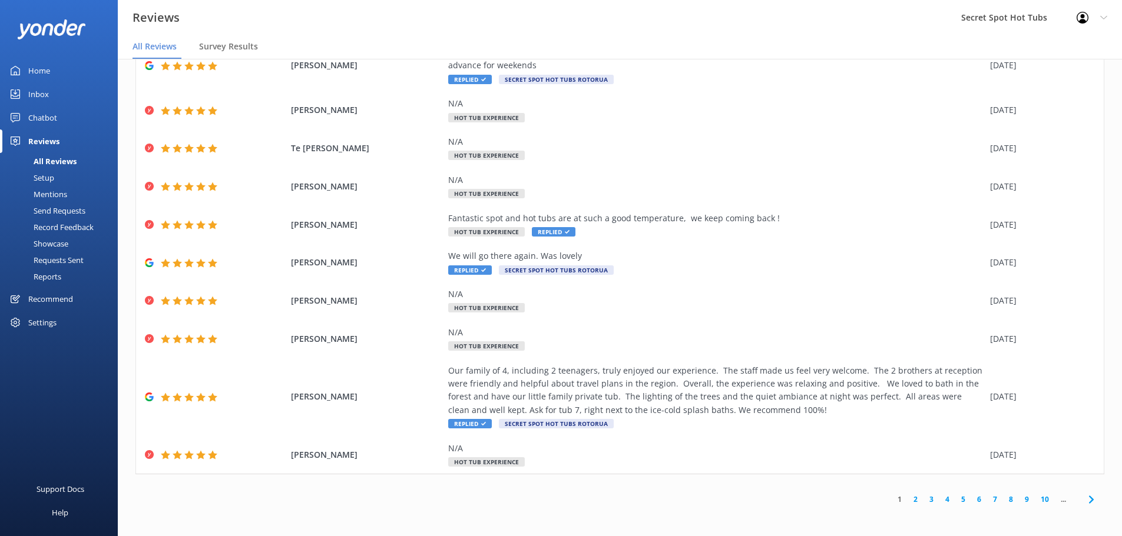
click at [892, 498] on link "1" at bounding box center [900, 499] width 16 height 11
click at [33, 120] on div "Chatbot" at bounding box center [42, 118] width 29 height 24
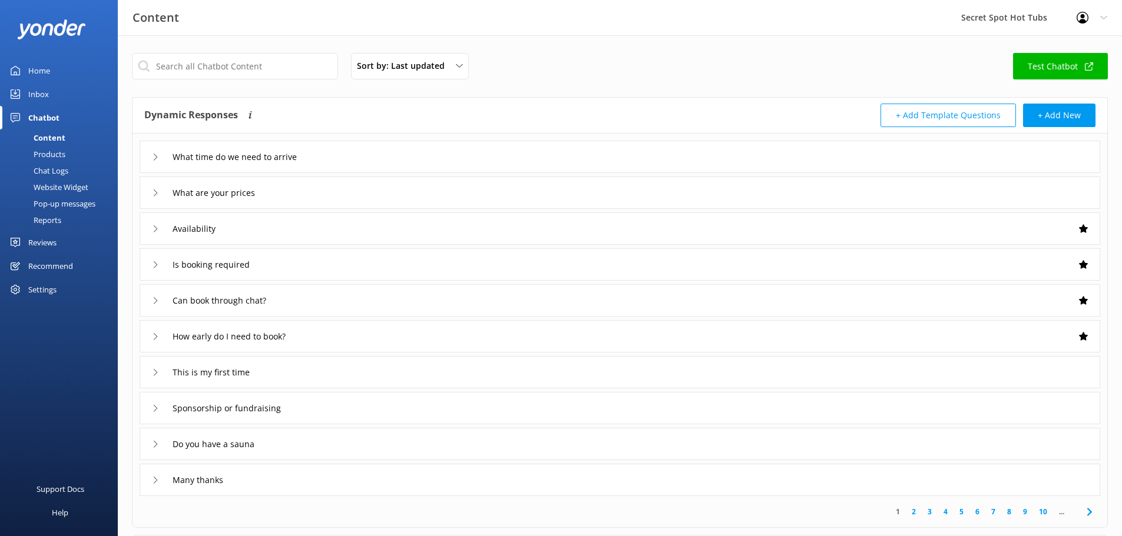
click at [42, 90] on div "Inbox" at bounding box center [38, 94] width 21 height 24
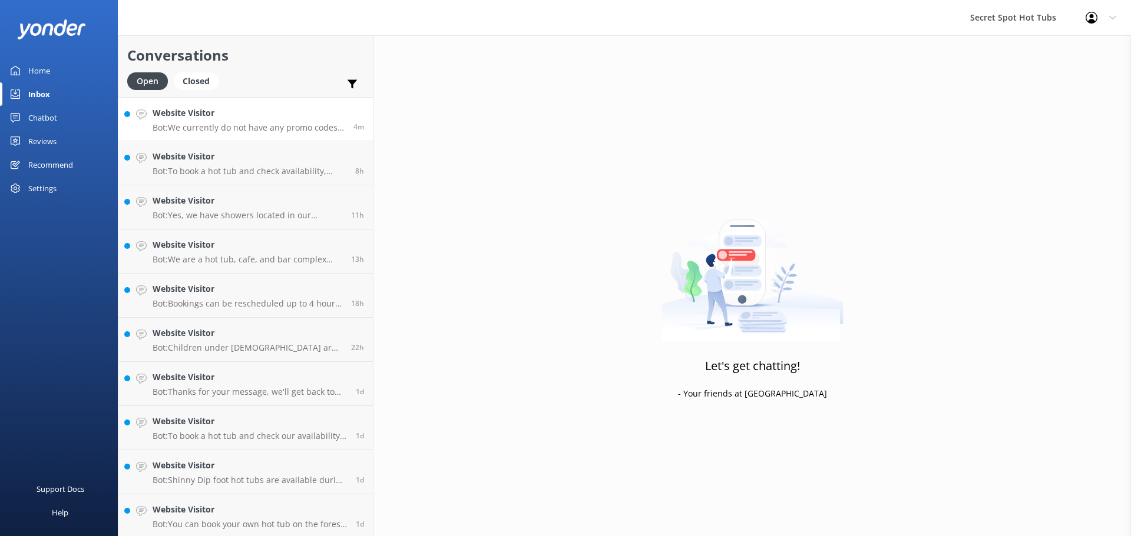
click at [221, 120] on h4 "Website Visitor" at bounding box center [249, 113] width 192 height 13
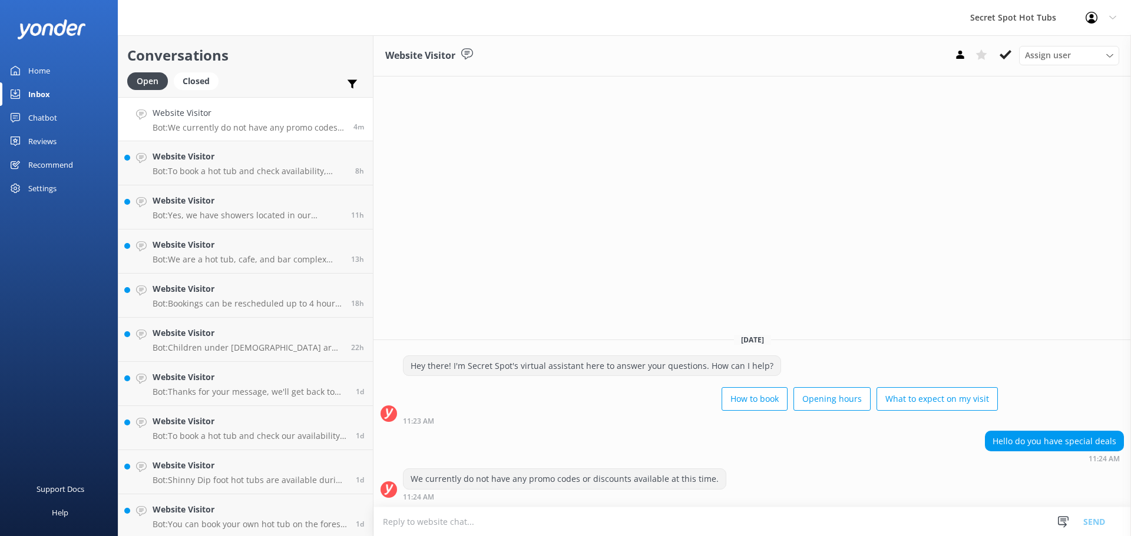
click at [1006, 56] on use at bounding box center [1005, 54] width 12 height 9
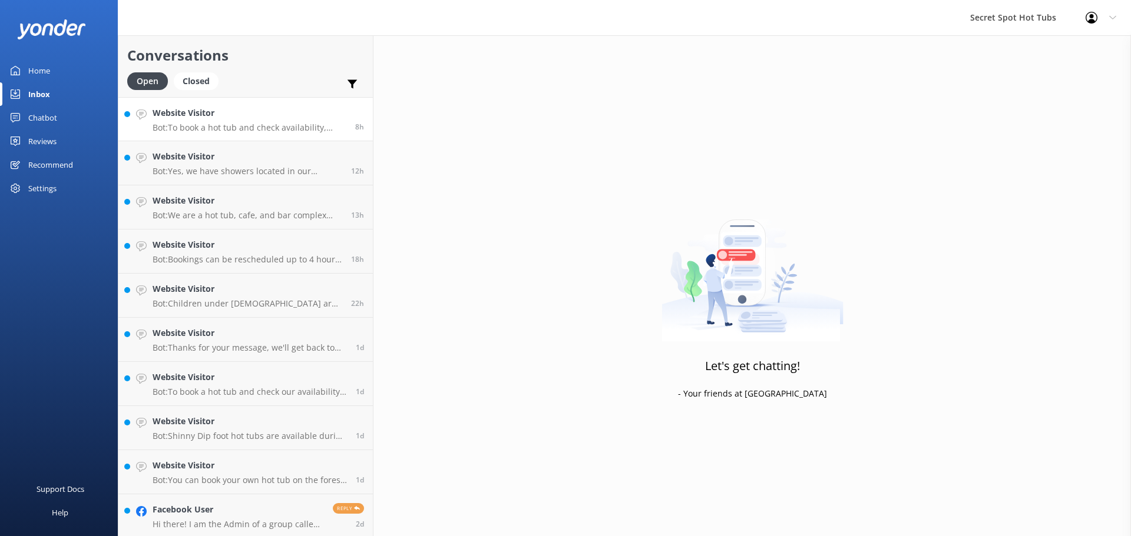
click at [224, 125] on p "Bot: To book a hot tub and check availability, please visit our website at [URL…" at bounding box center [250, 127] width 194 height 11
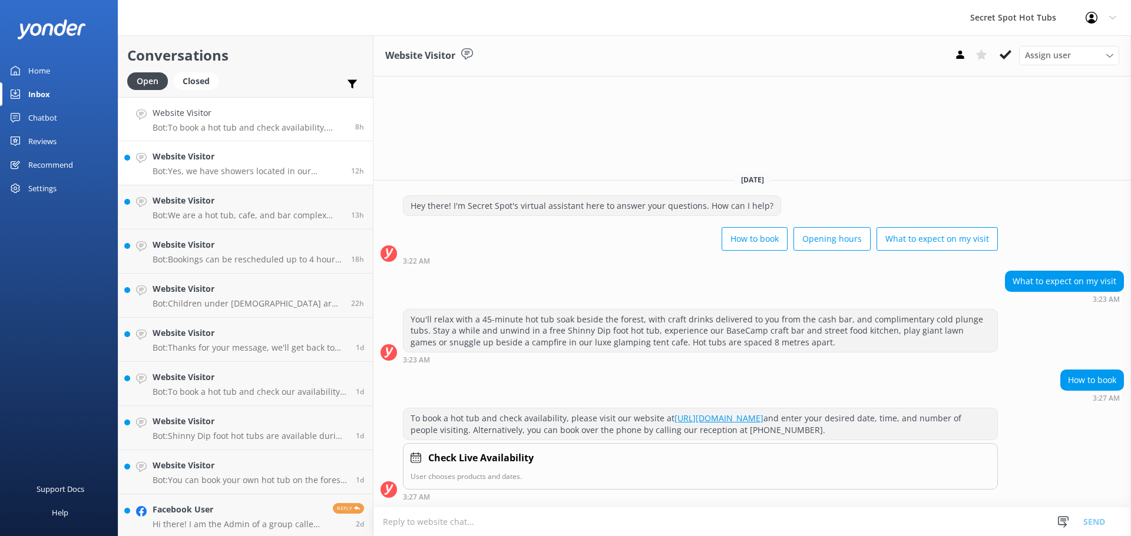
click at [214, 171] on p "Bot: Yes, we have showers located in our changing rooms that you can use after …" at bounding box center [248, 171] width 190 height 11
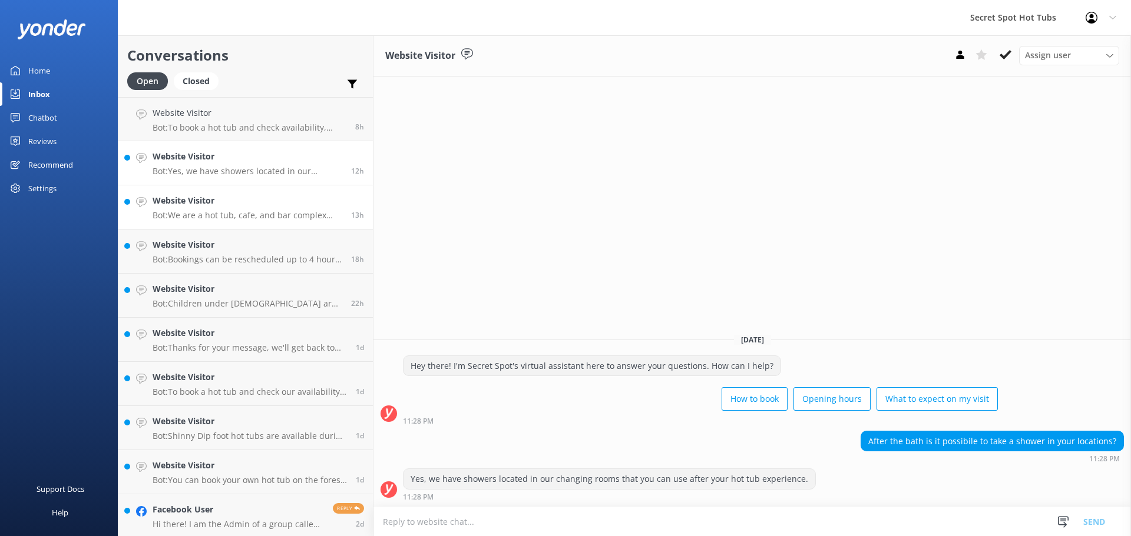
click at [222, 215] on p "Bot: We are a hot tub, cafe, and bar complex and do not provide accommodation. …" at bounding box center [248, 215] width 190 height 11
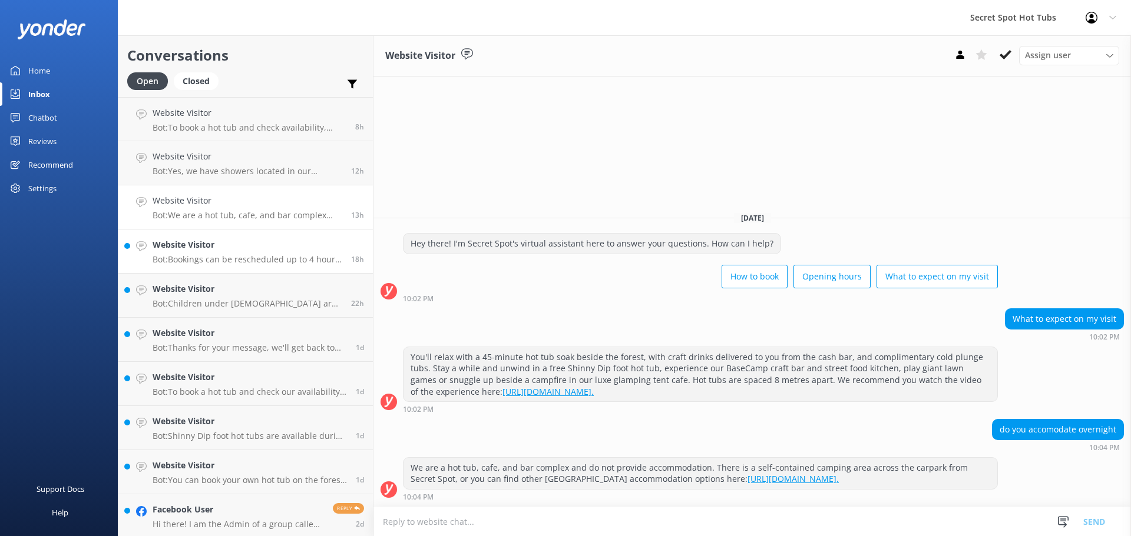
click at [234, 246] on h4 "Website Visitor" at bounding box center [248, 244] width 190 height 13
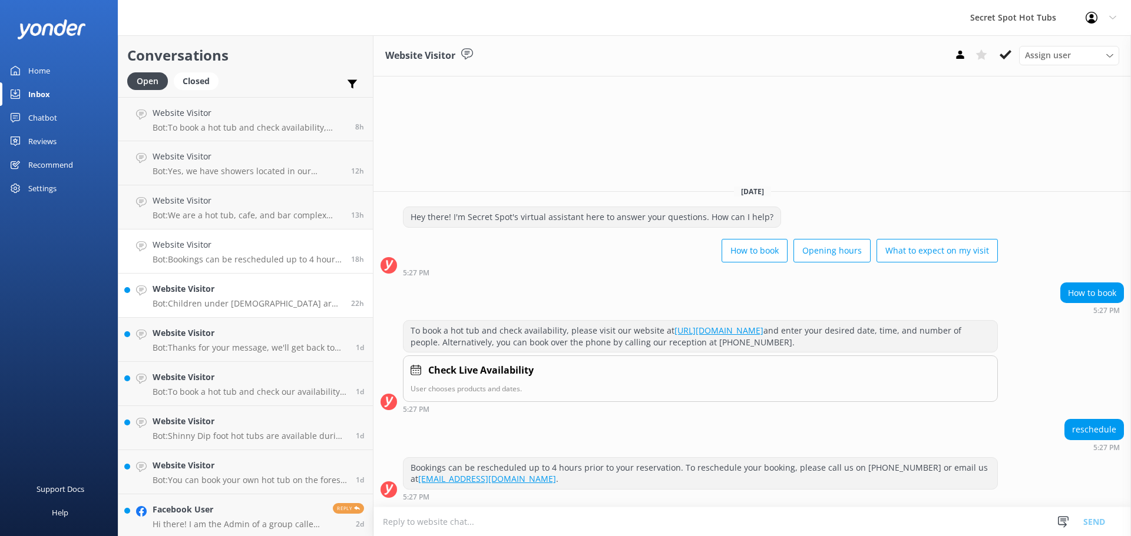
click at [248, 298] on div "Website Visitor Bot: Children under [DEMOGRAPHIC_DATA] are not allowed in the h…" at bounding box center [248, 296] width 190 height 26
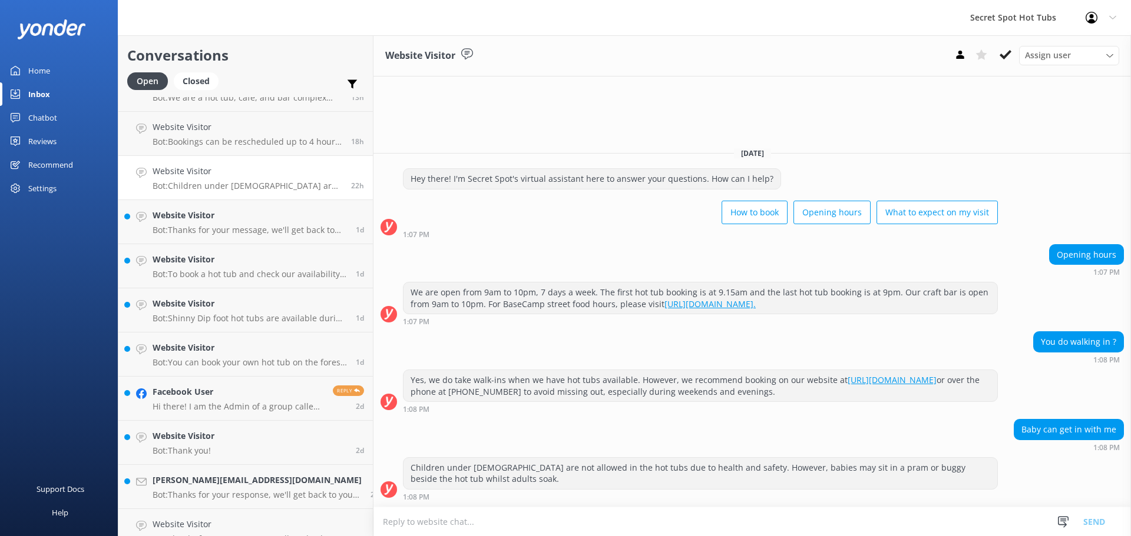
scroll to position [59, 0]
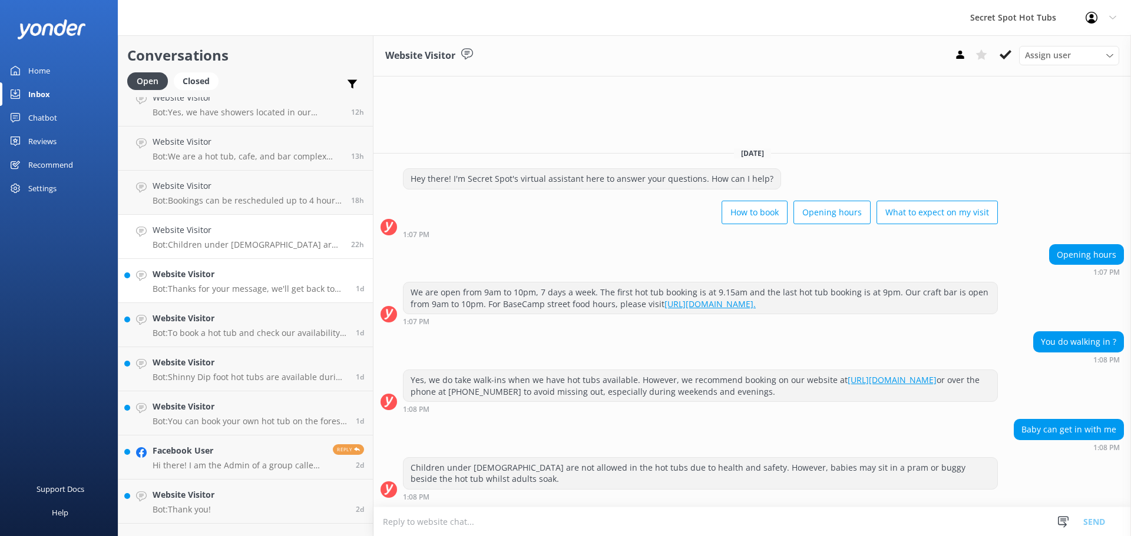
click at [245, 276] on h4 "Website Visitor" at bounding box center [250, 274] width 194 height 13
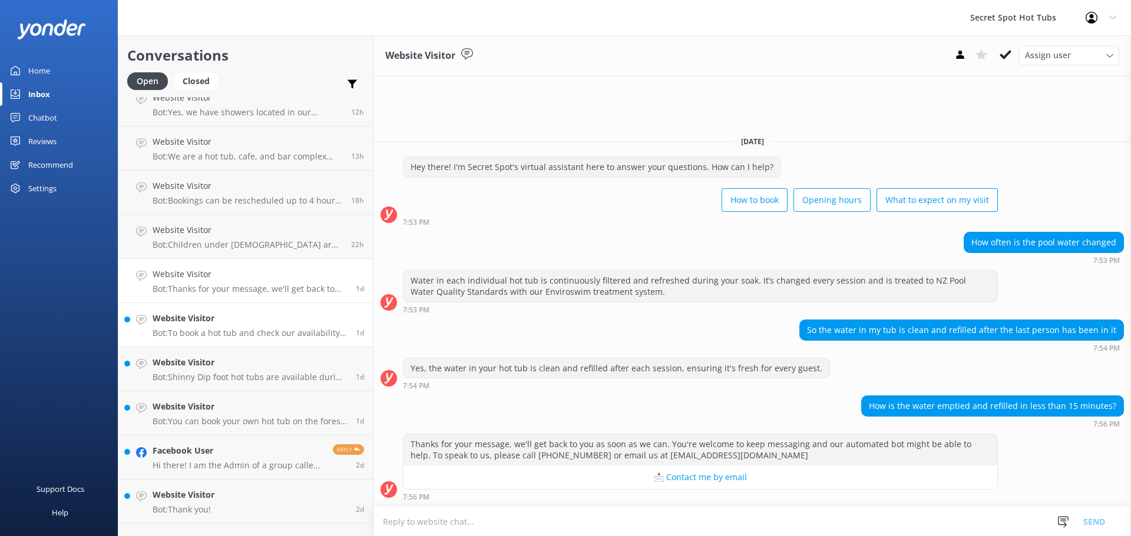
click at [246, 317] on h4 "Website Visitor" at bounding box center [250, 318] width 194 height 13
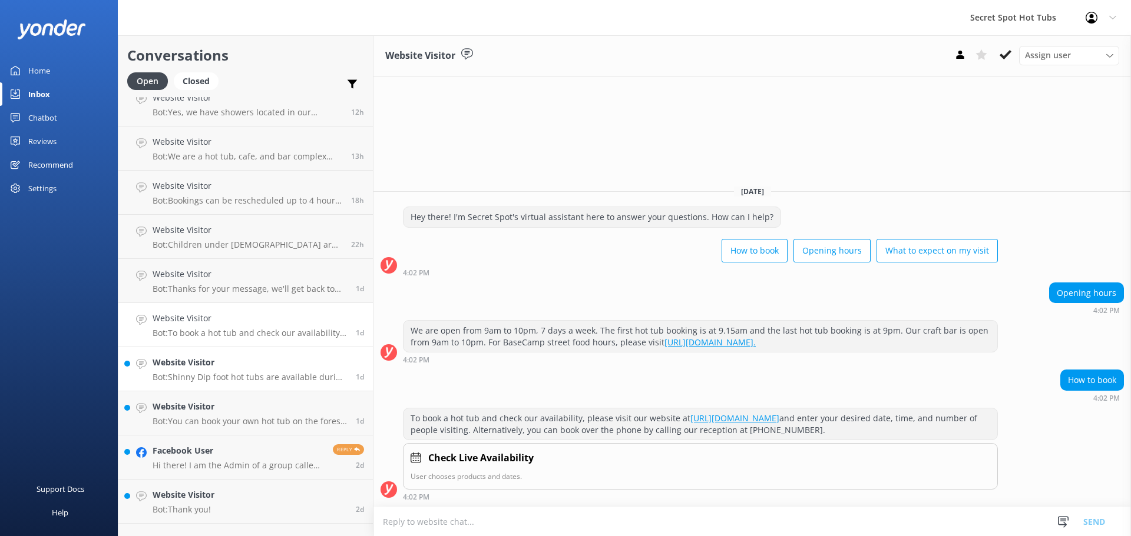
click at [250, 366] on h4 "Website Visitor" at bounding box center [250, 362] width 194 height 13
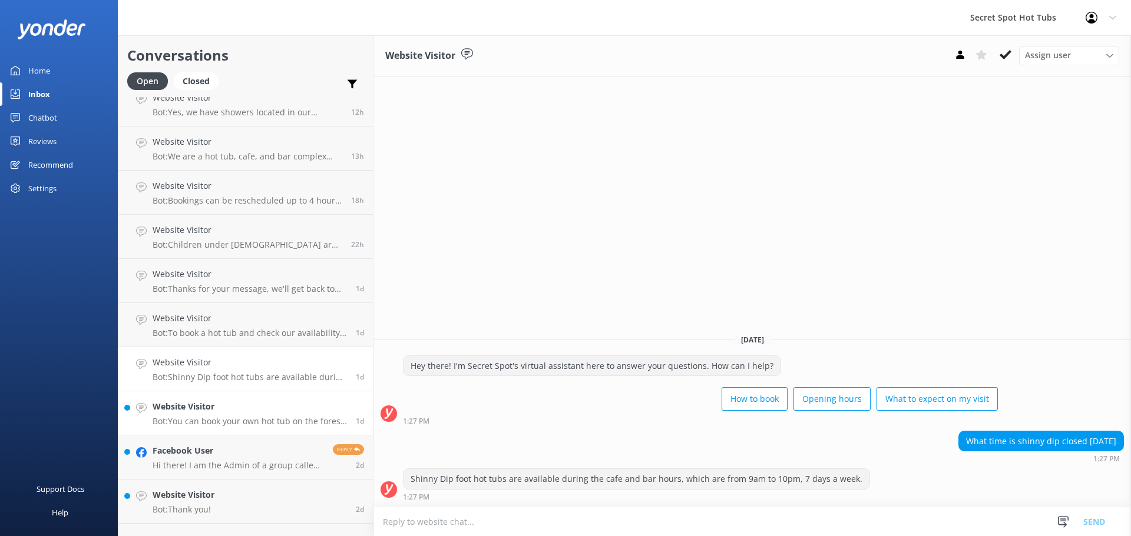
click at [234, 403] on h4 "Website Visitor" at bounding box center [250, 406] width 194 height 13
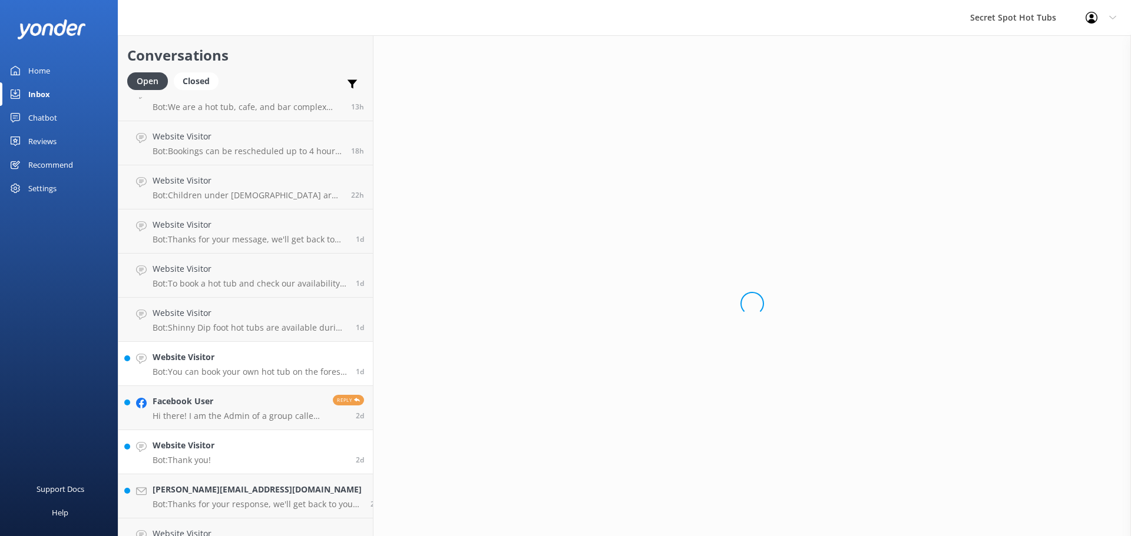
scroll to position [177, 0]
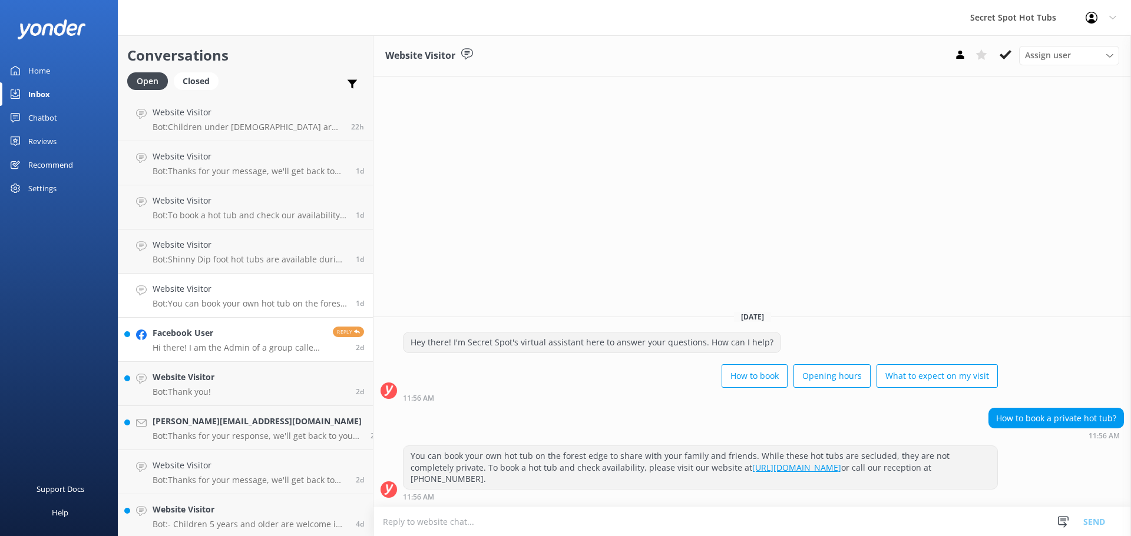
click at [231, 337] on h4 "Facebook User" at bounding box center [238, 333] width 171 height 13
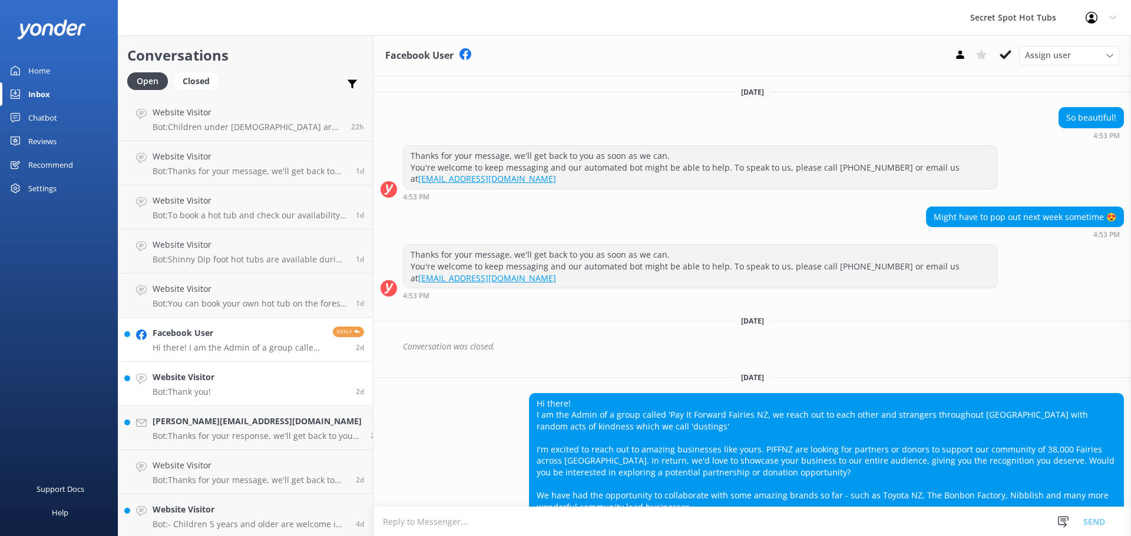
scroll to position [51, 0]
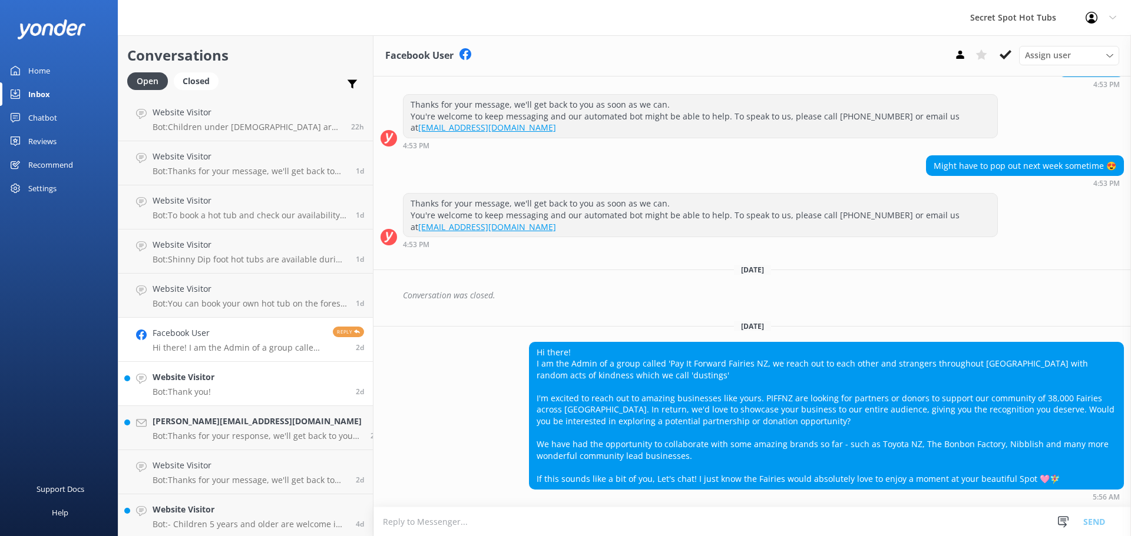
click at [221, 381] on link "Website Visitor Bot: Thank you! 2d" at bounding box center [245, 384] width 254 height 44
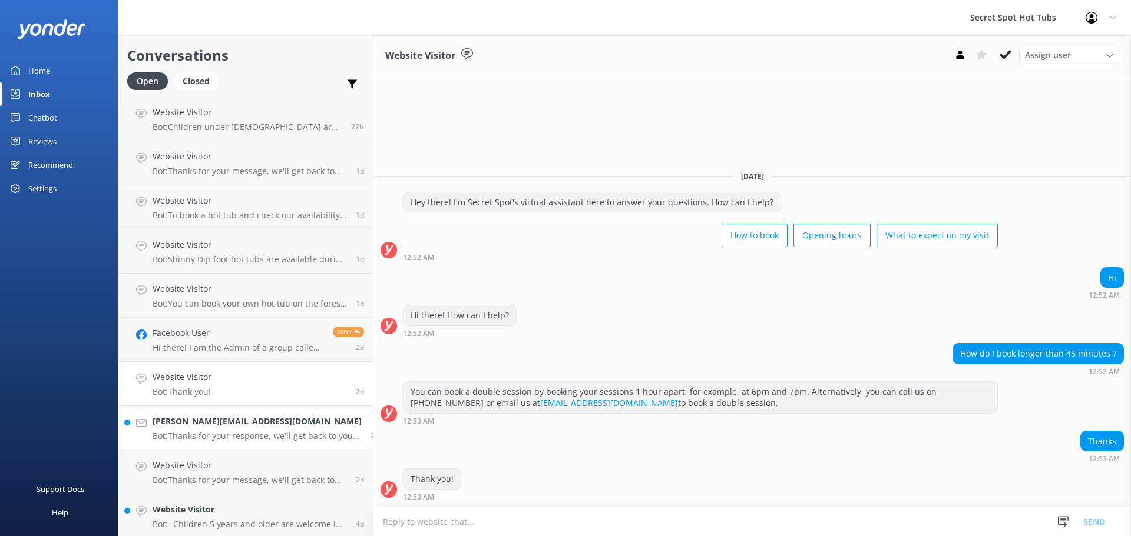
click at [203, 427] on h4 "[PERSON_NAME][EMAIL_ADDRESS][DOMAIN_NAME]" at bounding box center [257, 421] width 209 height 13
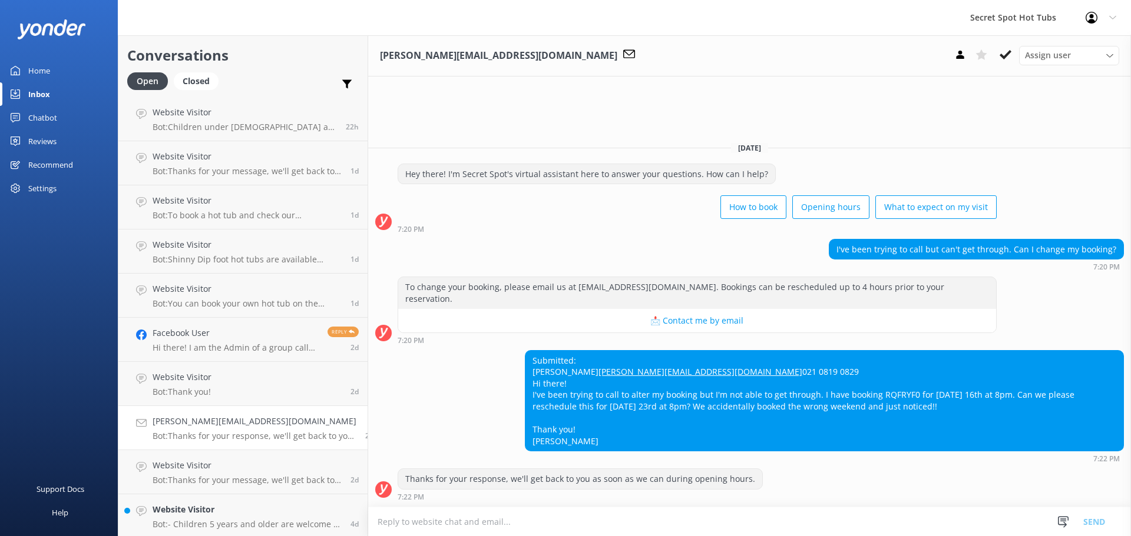
drag, startPoint x: 210, startPoint y: 460, endPoint x: 402, endPoint y: 375, distance: 210.1
click at [402, 375] on div "Submitted: [PERSON_NAME] [PERSON_NAME][EMAIL_ADDRESS][DOMAIN_NAME] 021 0819 082…" at bounding box center [749, 406] width 763 height 113
drag, startPoint x: 571, startPoint y: 351, endPoint x: 519, endPoint y: 349, distance: 51.9
click at [525, 351] on div "Submitted: [PERSON_NAME] [PERSON_NAME][EMAIL_ADDRESS][DOMAIN_NAME] 021 0819 082…" at bounding box center [824, 401] width 598 height 101
copy div "[PERSON_NAME]"
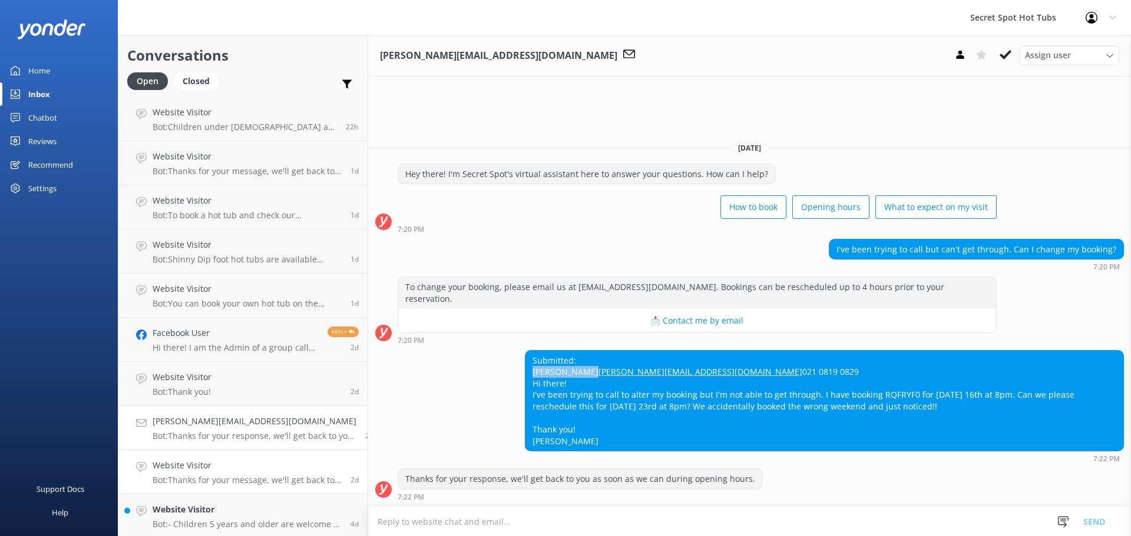
click at [275, 473] on div "Website Visitor Bot: Thanks for your message, we'll get back to you as soon as …" at bounding box center [247, 472] width 189 height 26
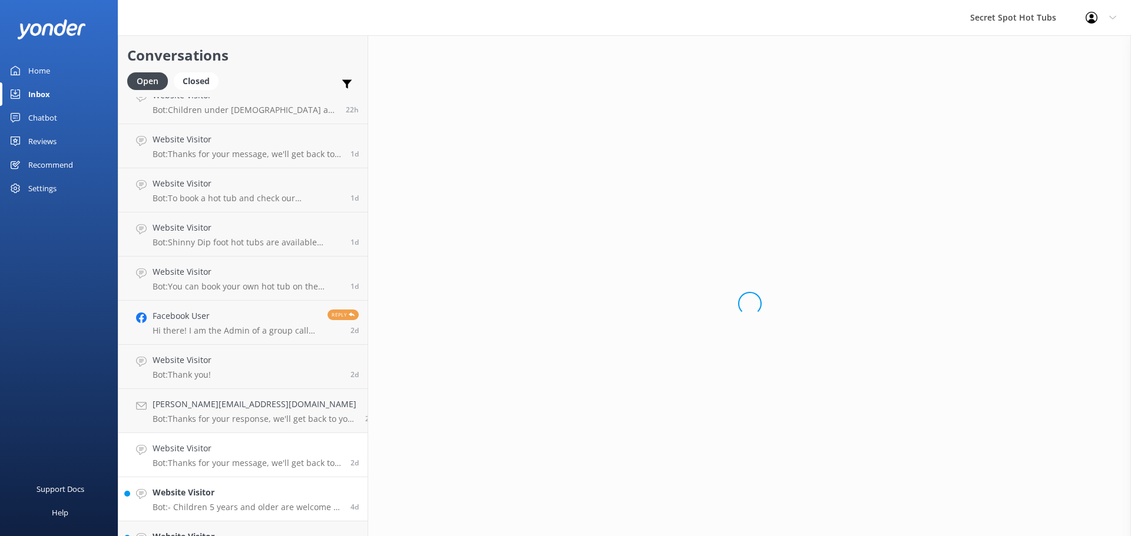
scroll to position [223, 0]
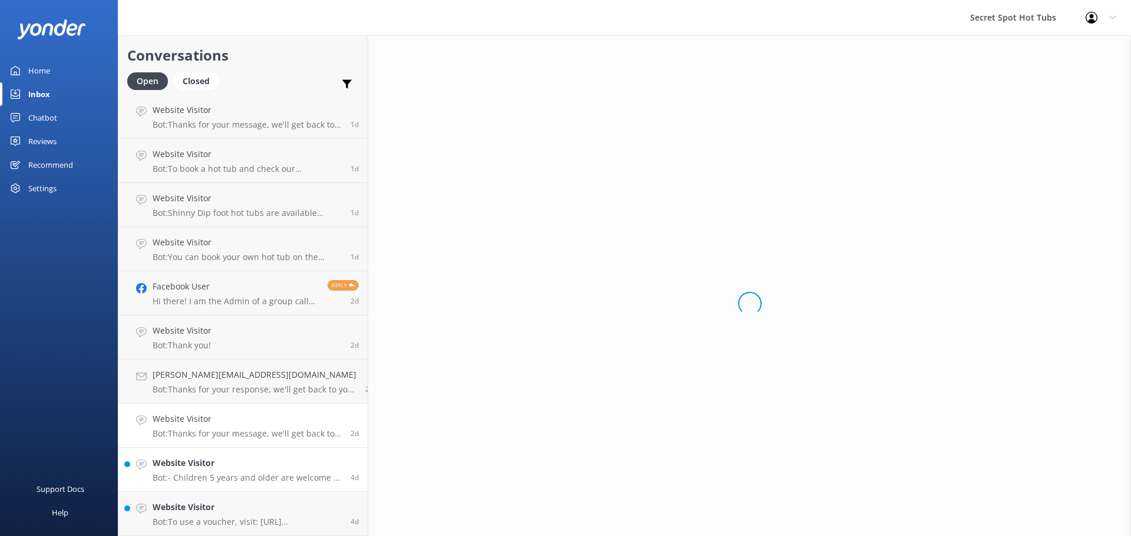
click at [279, 471] on div "Website Visitor Bot: - Children 5 years and older are welcome in the hot tubs. …" at bounding box center [247, 470] width 189 height 26
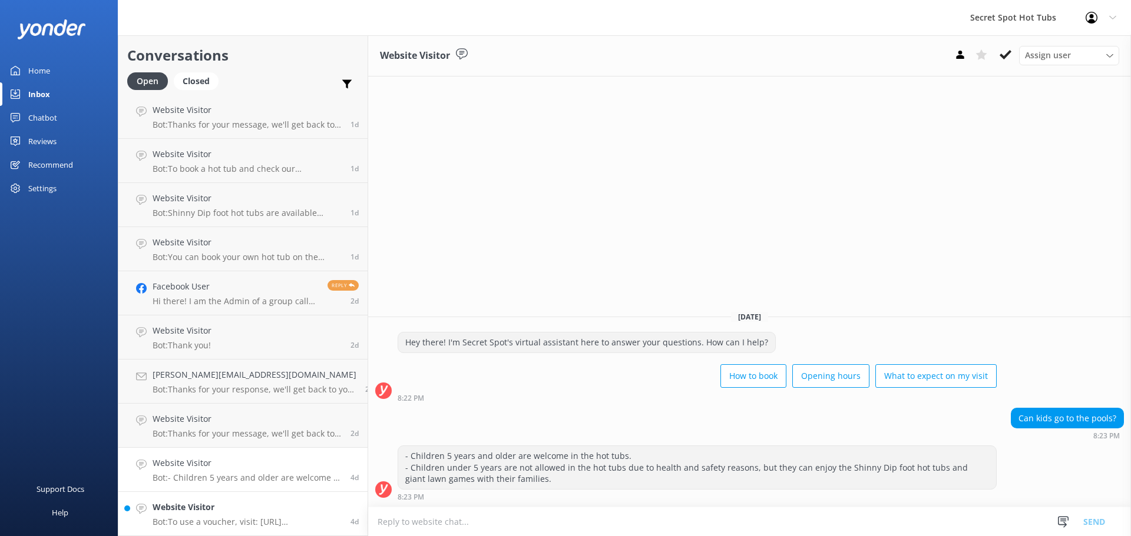
click at [227, 503] on h4 "Website Visitor" at bounding box center [247, 507] width 189 height 13
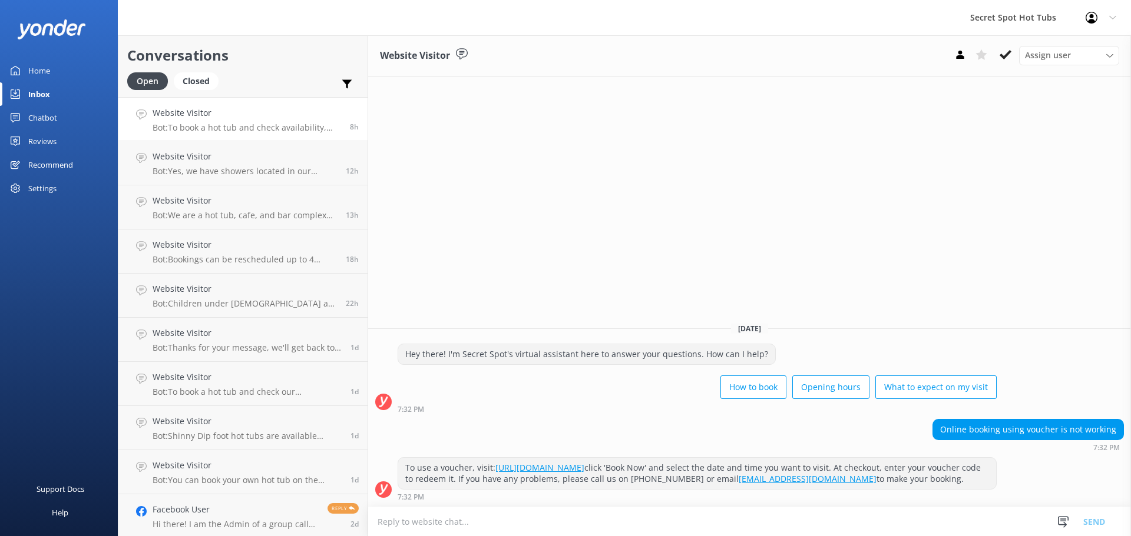
click at [264, 130] on p "Bot: To book a hot tub and check availability, please visit our website at [URL…" at bounding box center [247, 127] width 188 height 11
